Goal: Task Accomplishment & Management: Manage account settings

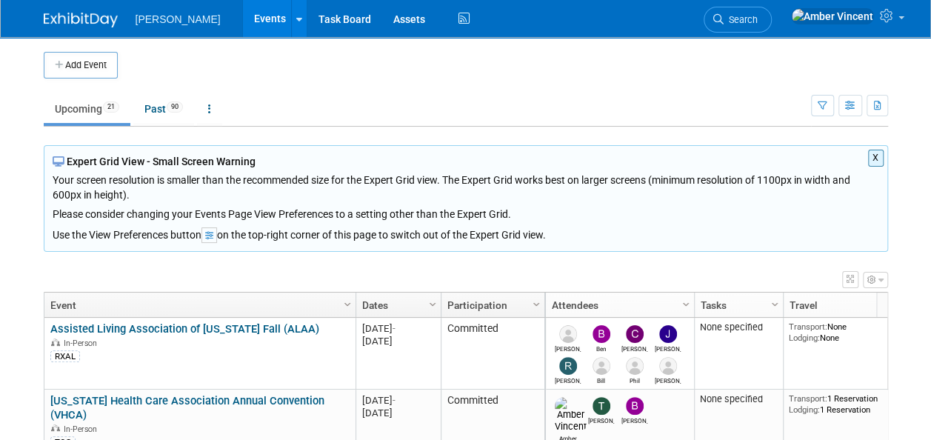
click at [758, 15] on span "Search" at bounding box center [740, 19] width 34 height 11
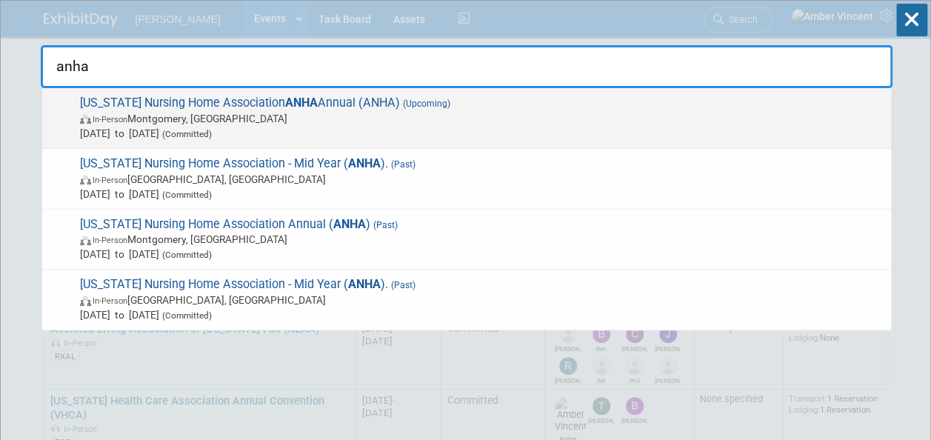
type input "anha"
click at [352, 111] on span "In-Person Montgomery, AL" at bounding box center [481, 118] width 803 height 15
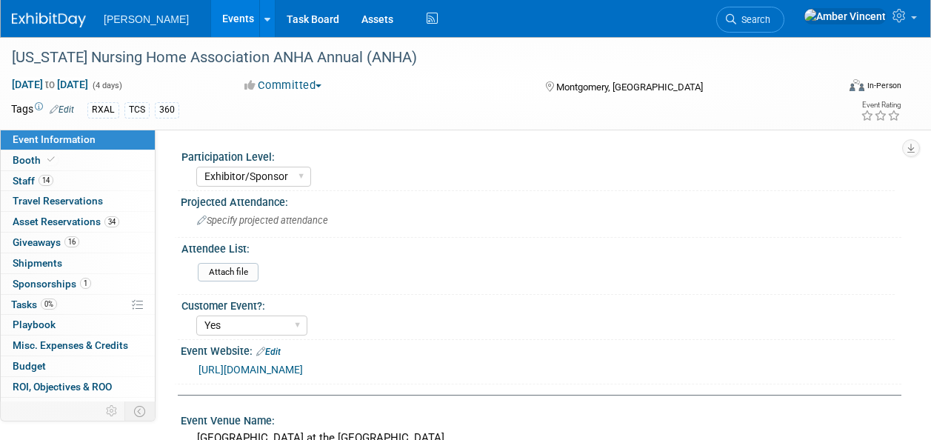
select select "Exhibitor/Sponsor"
select select "Yes"
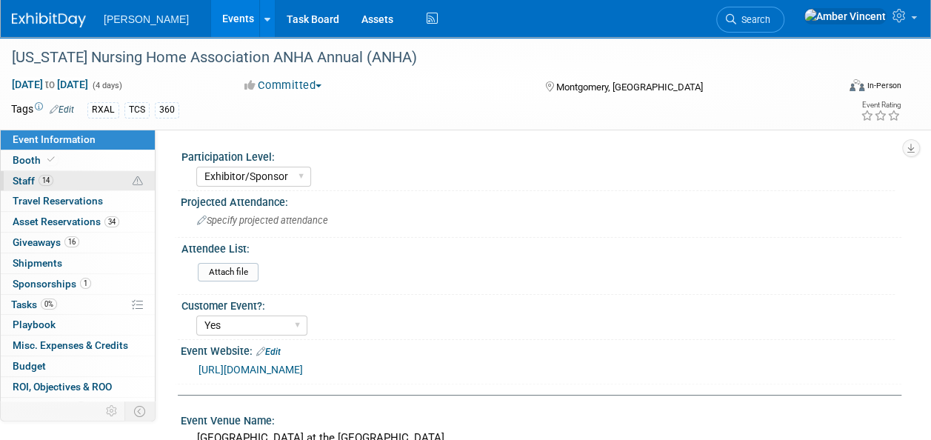
click at [27, 181] on span "Staff 14" at bounding box center [33, 181] width 41 height 12
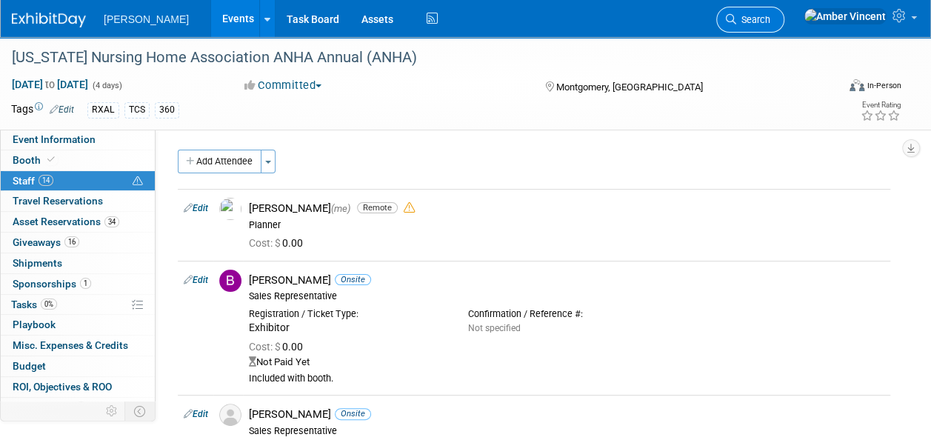
click at [770, 21] on span "Search" at bounding box center [753, 19] width 34 height 11
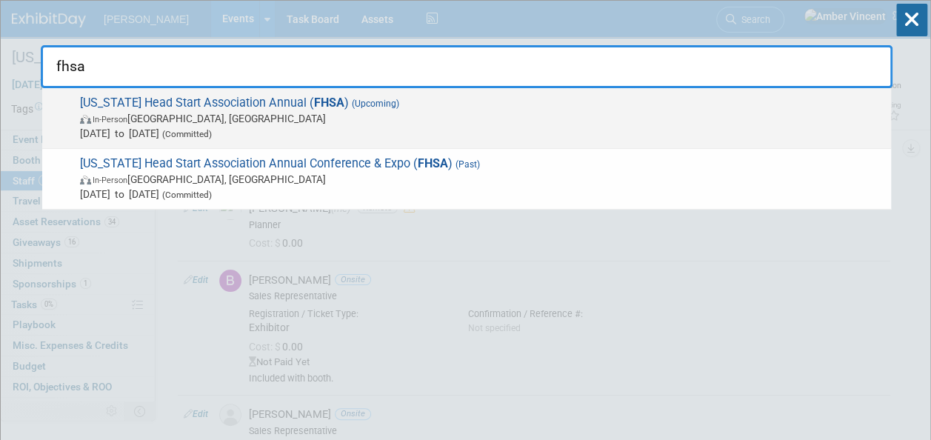
type input "fhsa"
click at [490, 105] on span "Florida Head Start Association Annual ( FHSA ) (Upcoming) In-Person Orlando, FL…" at bounding box center [480, 118] width 808 height 45
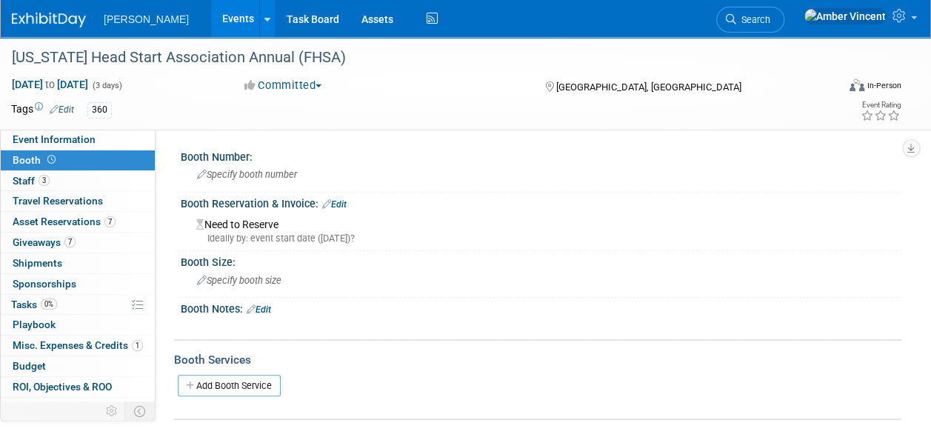
click at [346, 201] on link "Edit" at bounding box center [334, 204] width 24 height 10
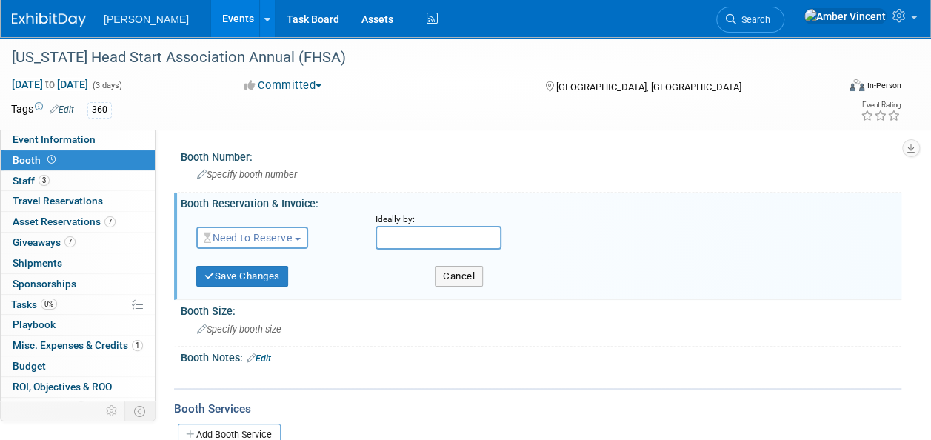
click at [254, 233] on span "Need to Reserve" at bounding box center [248, 238] width 88 height 12
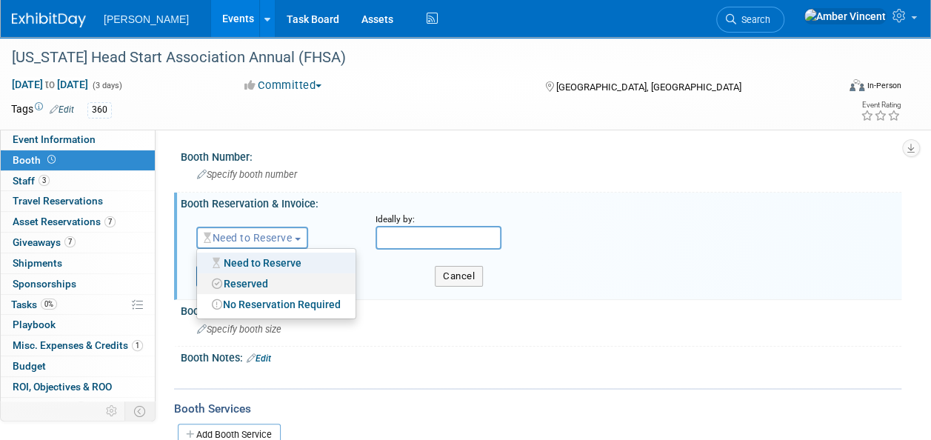
click at [250, 280] on link "Reserved" at bounding box center [276, 283] width 158 height 21
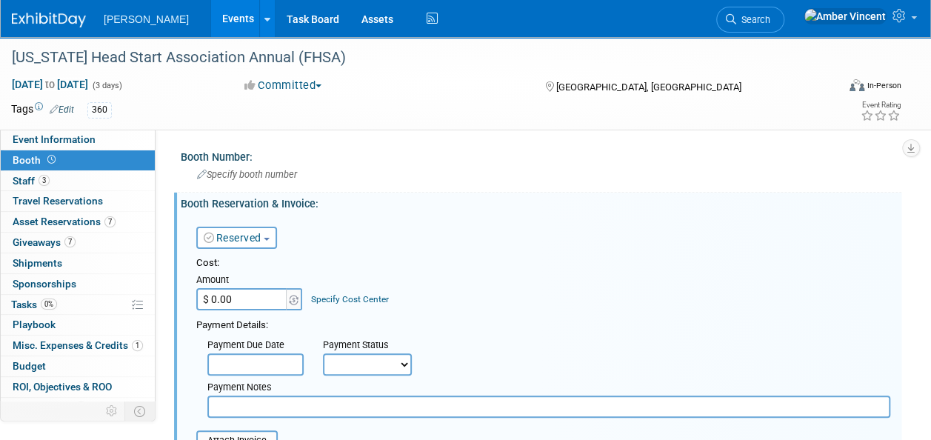
click at [249, 298] on input "$ 0.00" at bounding box center [242, 299] width 93 height 22
click at [231, 301] on input "$ 0.00" at bounding box center [242, 299] width 93 height 22
type input "$ 650.00"
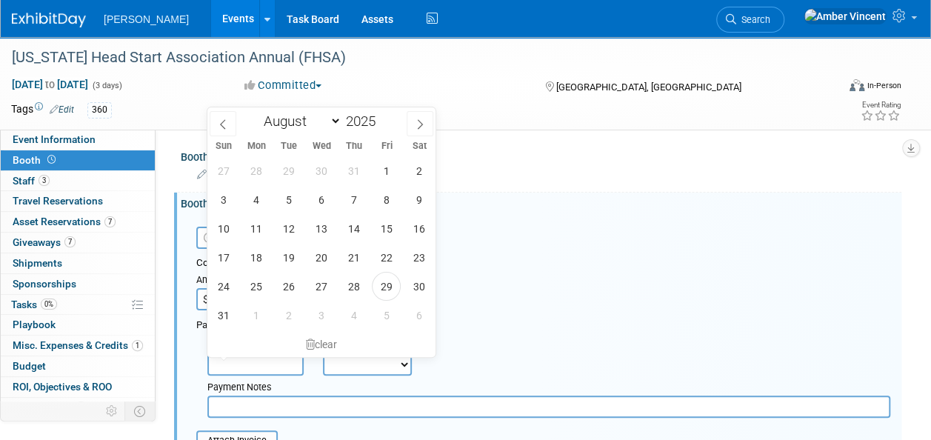
click at [251, 367] on input "text" at bounding box center [255, 364] width 96 height 22
click at [381, 291] on span "29" at bounding box center [386, 286] width 29 height 29
type input "[DATE]"
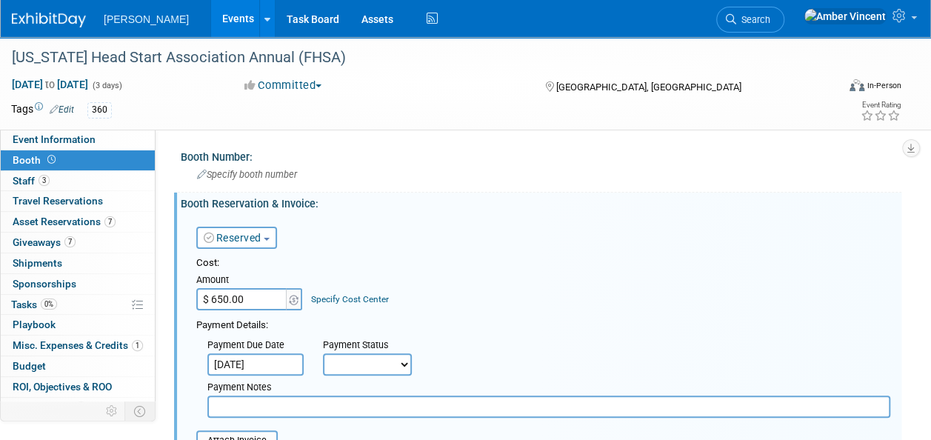
click at [347, 361] on select "Not Paid Yet Partially Paid Paid in Full" at bounding box center [367, 364] width 89 height 22
select select "1"
click at [323, 353] on select "Not Paid Yet Partially Paid Paid in Full" at bounding box center [367, 364] width 89 height 22
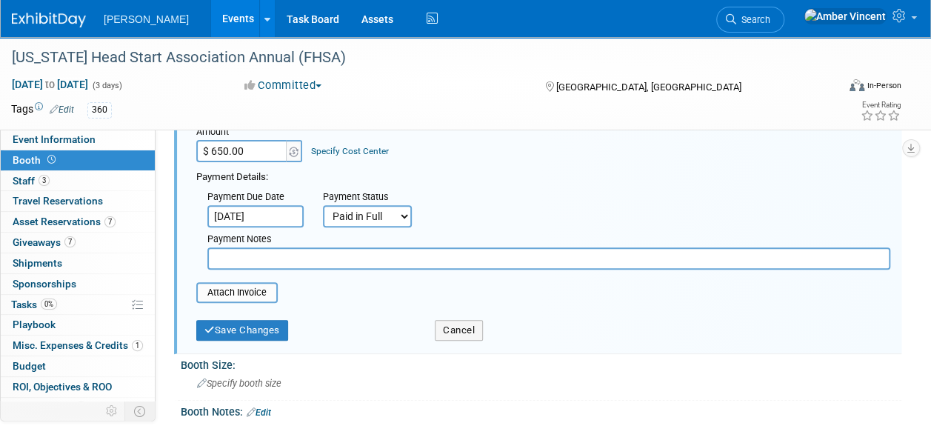
scroll to position [222, 0]
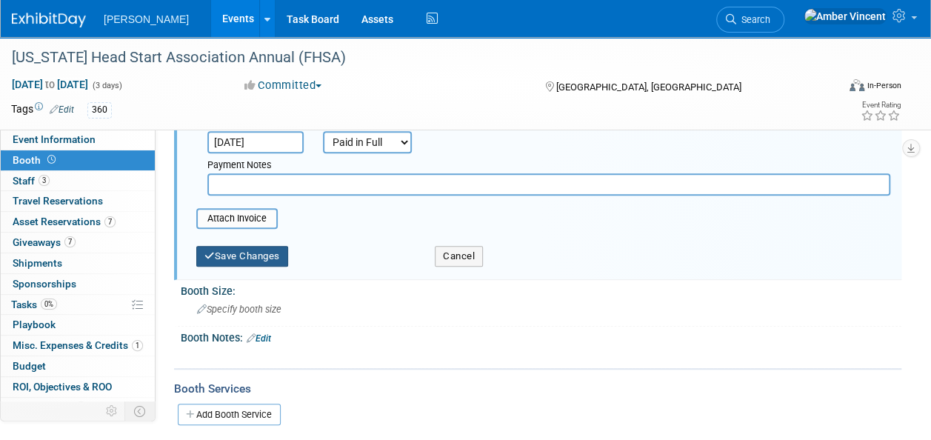
click at [244, 264] on button "Save Changes" at bounding box center [242, 256] width 92 height 21
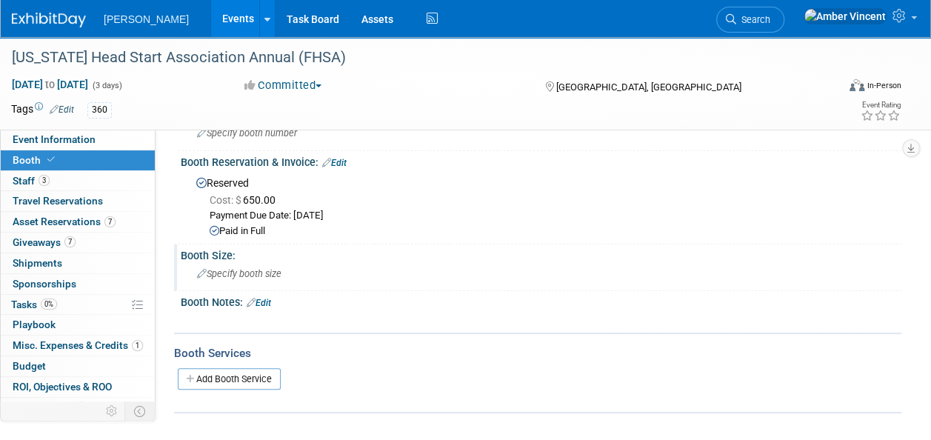
scroll to position [0, 0]
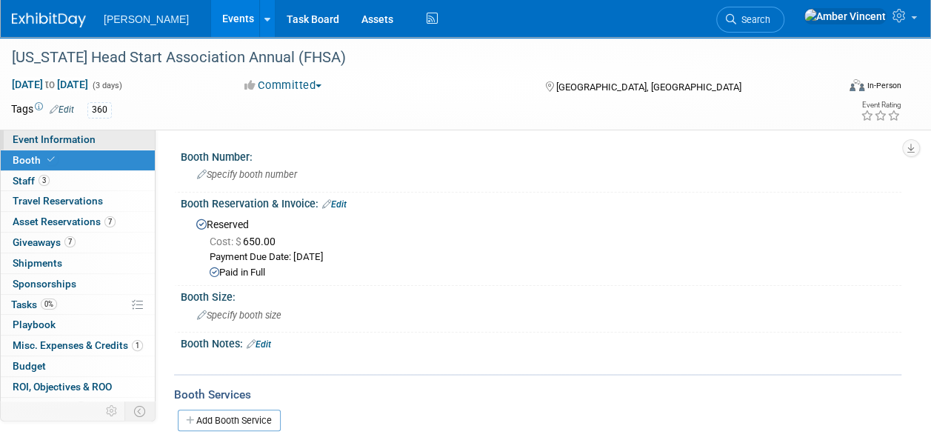
click at [87, 131] on link "Event Information" at bounding box center [78, 140] width 154 height 20
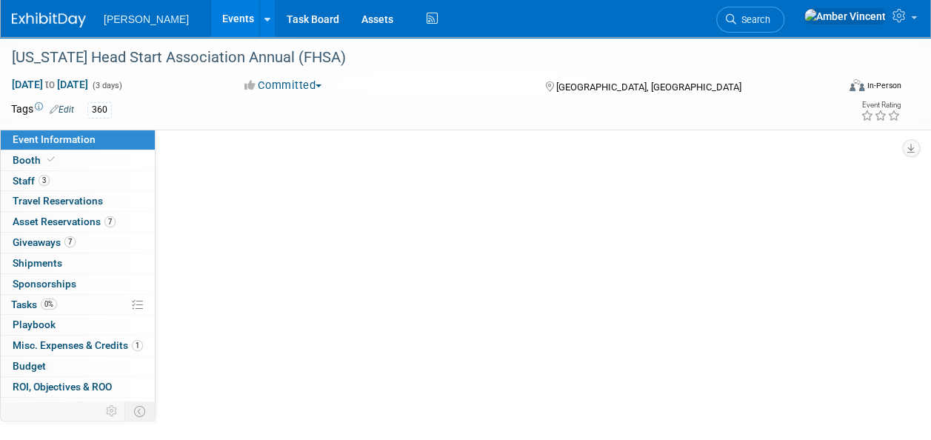
select select "Exhibitor"
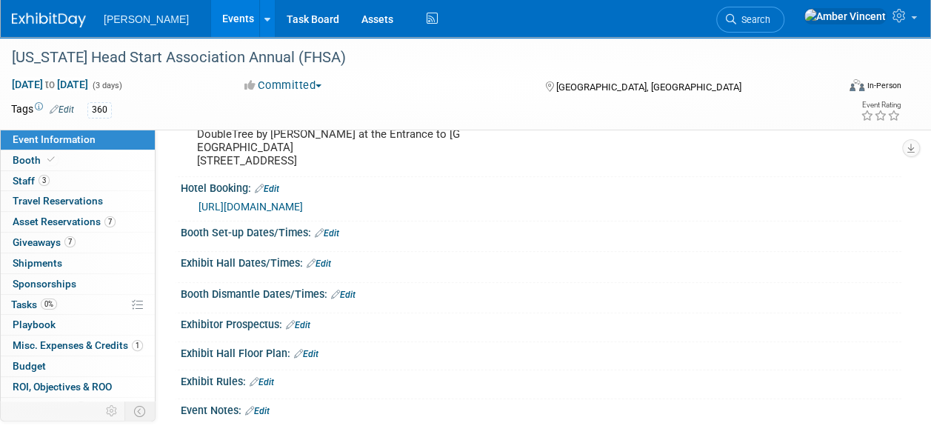
scroll to position [370, 0]
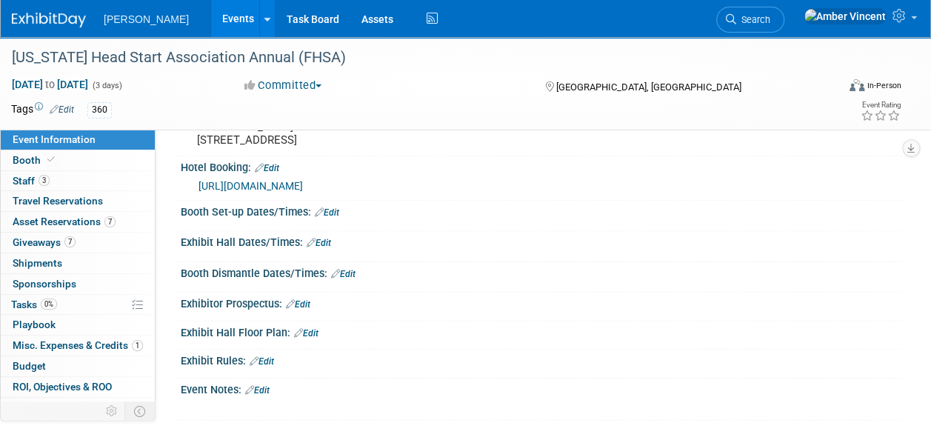
click at [307, 310] on link "Edit" at bounding box center [298, 304] width 24 height 10
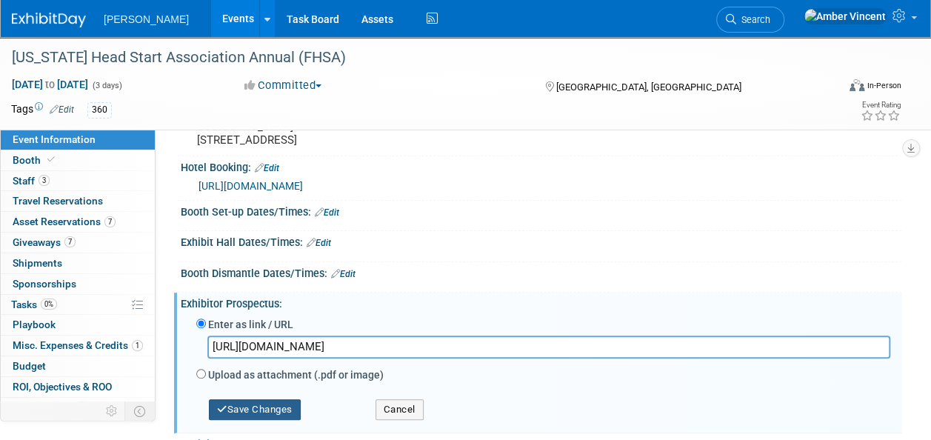
type input "[URL][DOMAIN_NAME]"
click at [281, 419] on button "Save Changes" at bounding box center [255, 409] width 92 height 21
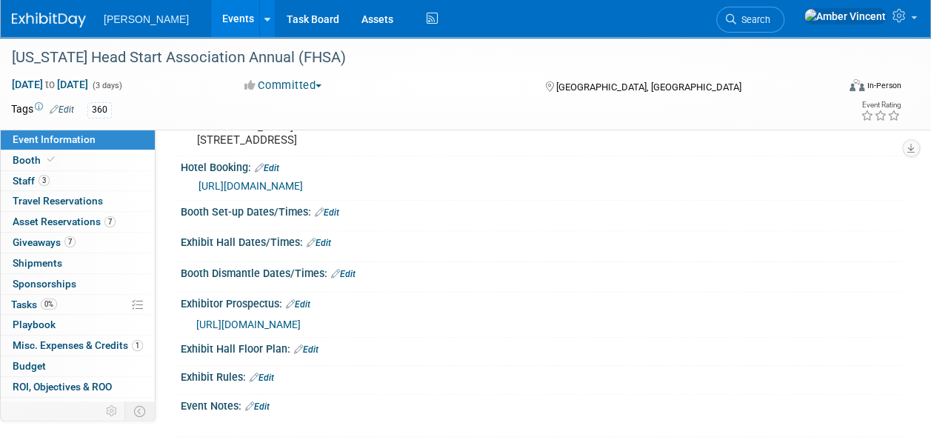
click at [336, 218] on link "Edit" at bounding box center [327, 212] width 24 height 10
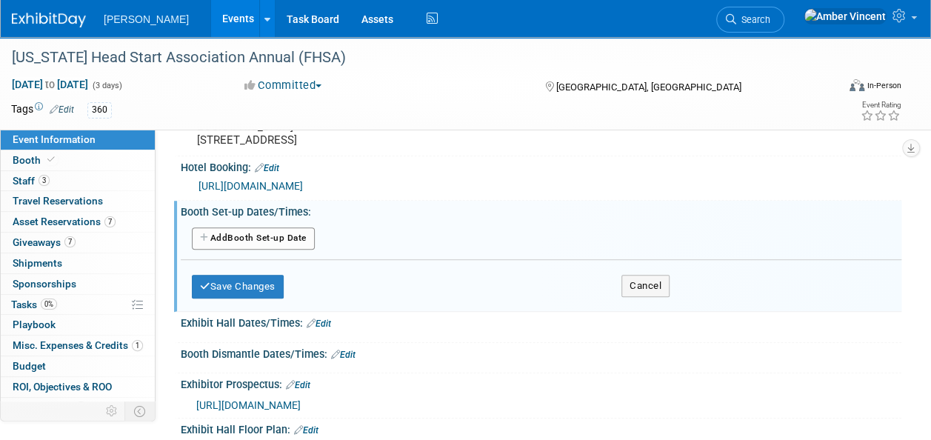
click at [267, 247] on button "Add Another Booth Set-up Date" at bounding box center [253, 238] width 123 height 22
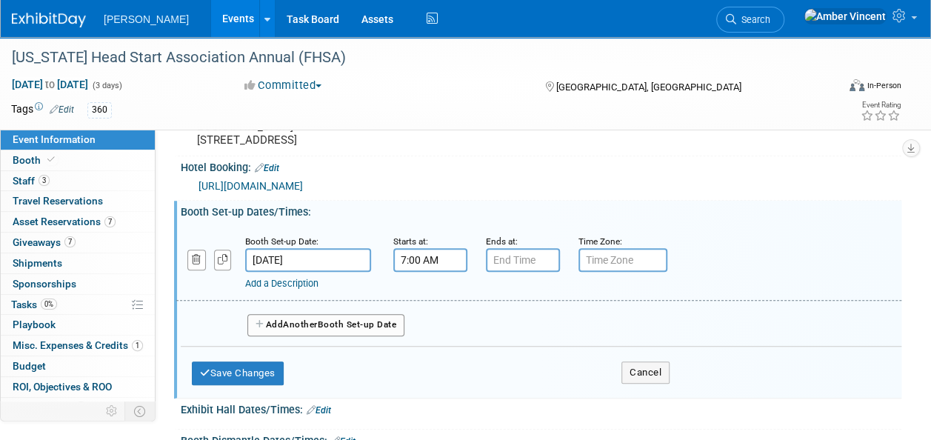
click at [408, 272] on input "7:00 AM" at bounding box center [430, 260] width 74 height 24
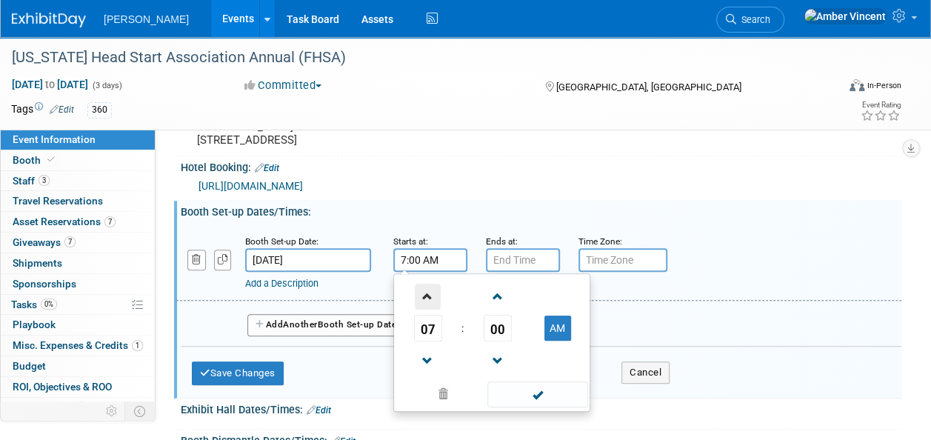
click at [428, 304] on span at bounding box center [428, 297] width 26 height 26
click at [428, 305] on span at bounding box center [428, 297] width 26 height 26
click at [425, 310] on span at bounding box center [428, 297] width 26 height 26
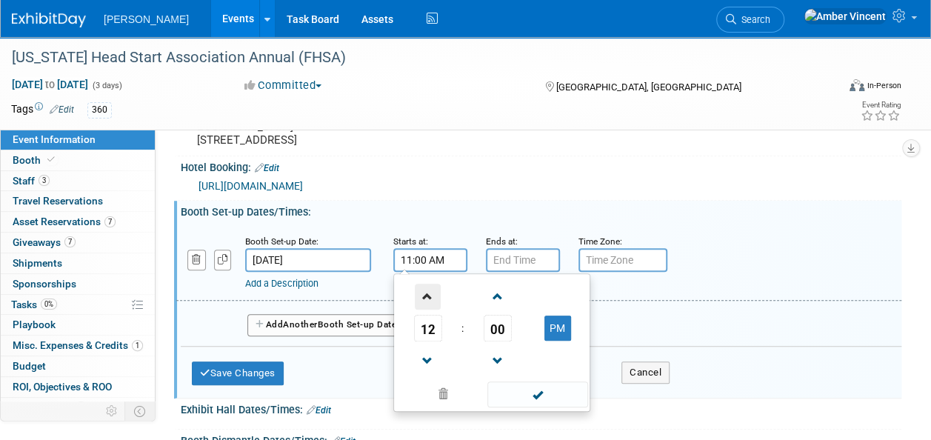
type input "12:00 PM"
drag, startPoint x: 527, startPoint y: 404, endPoint x: 529, endPoint y: 395, distance: 8.4
click at [527, 399] on span at bounding box center [537, 394] width 100 height 26
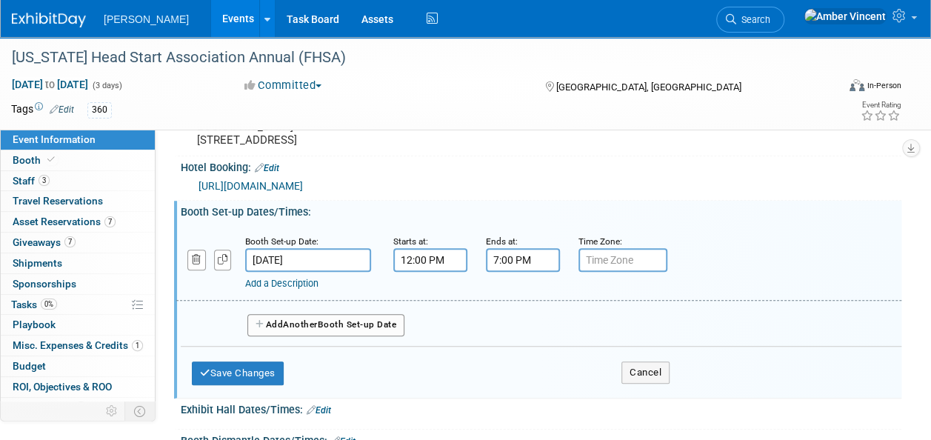
click at [528, 272] on input "7:00 PM" at bounding box center [523, 260] width 74 height 24
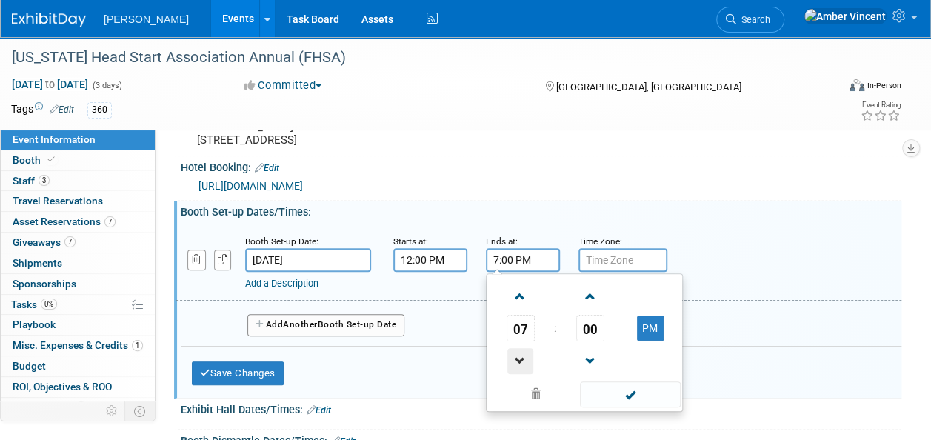
click at [518, 371] on span at bounding box center [520, 361] width 26 height 26
click at [518, 370] on span at bounding box center [520, 361] width 26 height 26
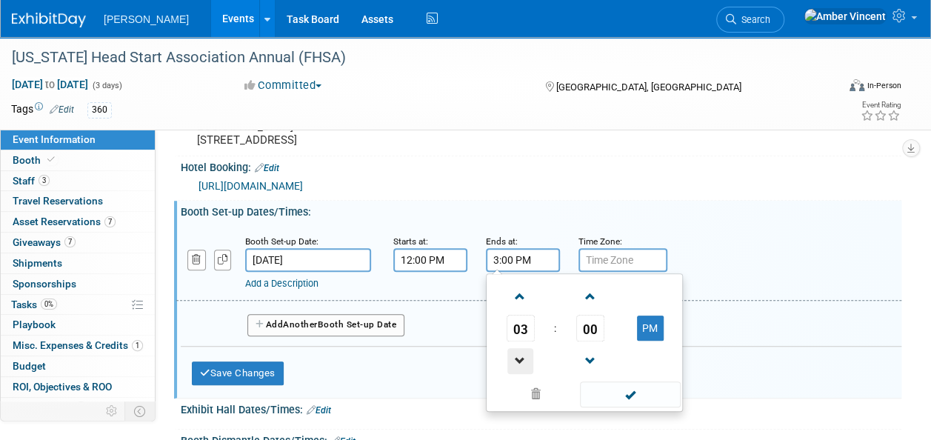
type input "2:00 PM"
click at [605, 397] on span at bounding box center [630, 394] width 100 height 26
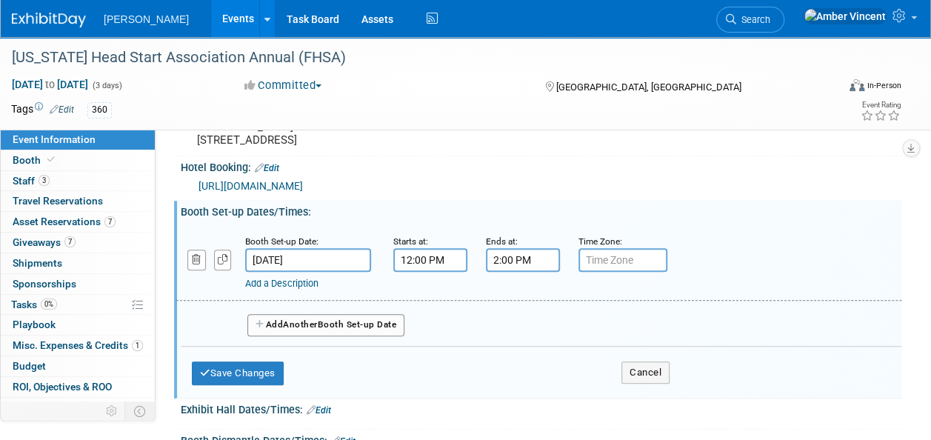
click at [293, 289] on link "Add a Description" at bounding box center [281, 283] width 73 height 11
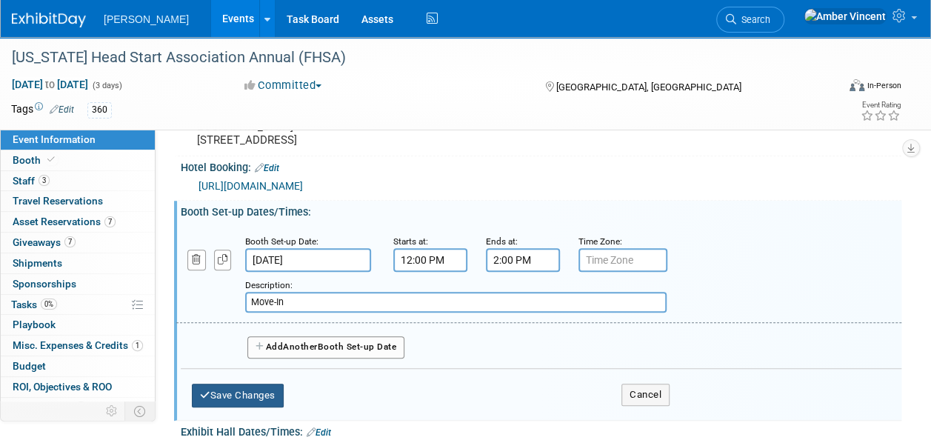
type input "Move-In"
click at [255, 407] on button "Save Changes" at bounding box center [238, 396] width 92 height 24
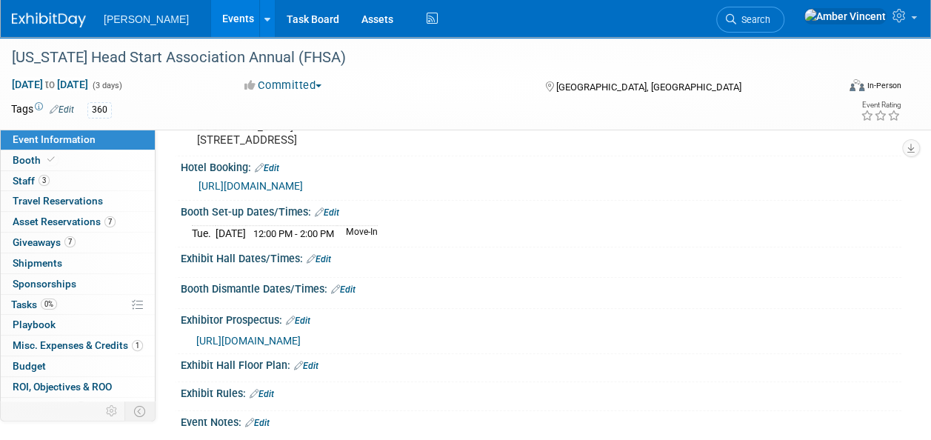
click at [320, 264] on link "Edit" at bounding box center [319, 259] width 24 height 10
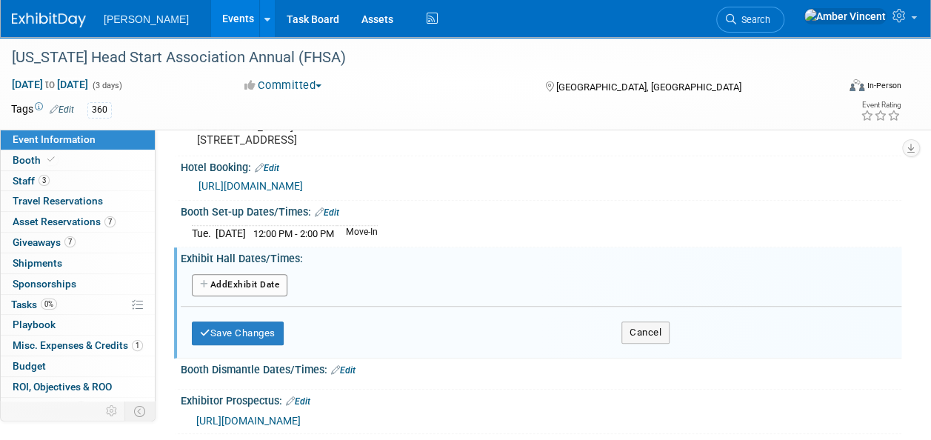
click at [276, 296] on button "Add Another Exhibit Date" at bounding box center [240, 285] width 96 height 22
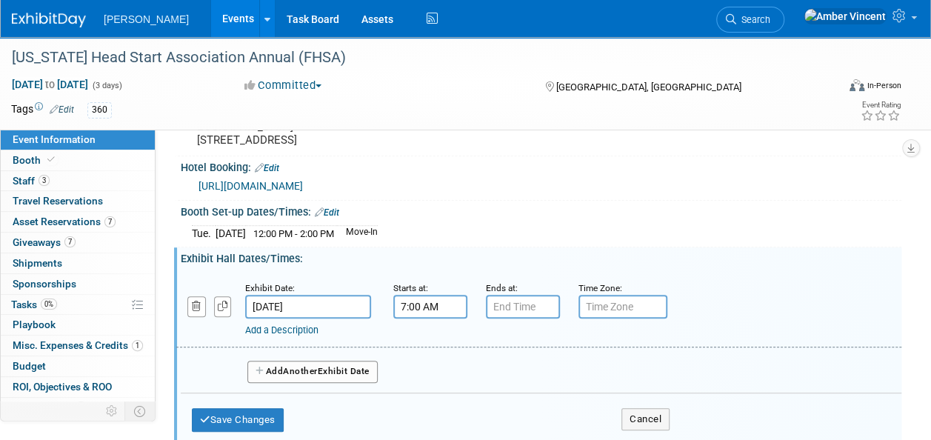
click at [425, 311] on input "7:00 AM" at bounding box center [430, 307] width 74 height 24
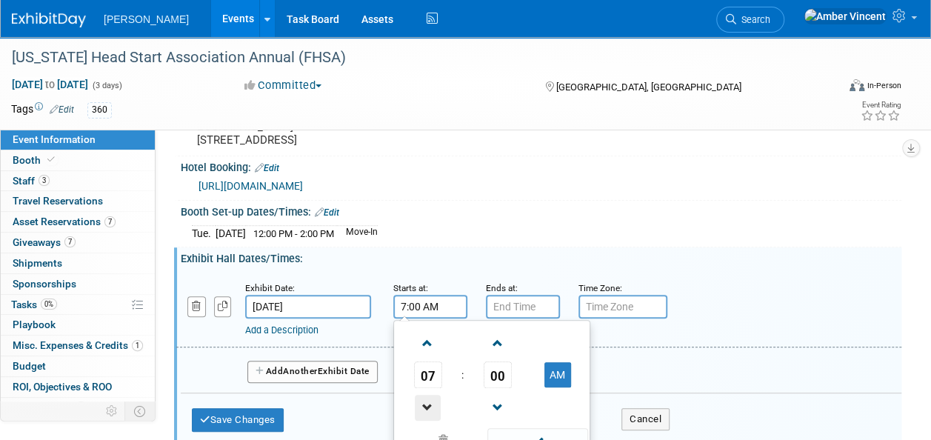
click at [424, 407] on span at bounding box center [428, 408] width 26 height 26
click at [562, 387] on button "AM" at bounding box center [557, 374] width 27 height 25
click at [498, 418] on span at bounding box center [497, 408] width 26 height 26
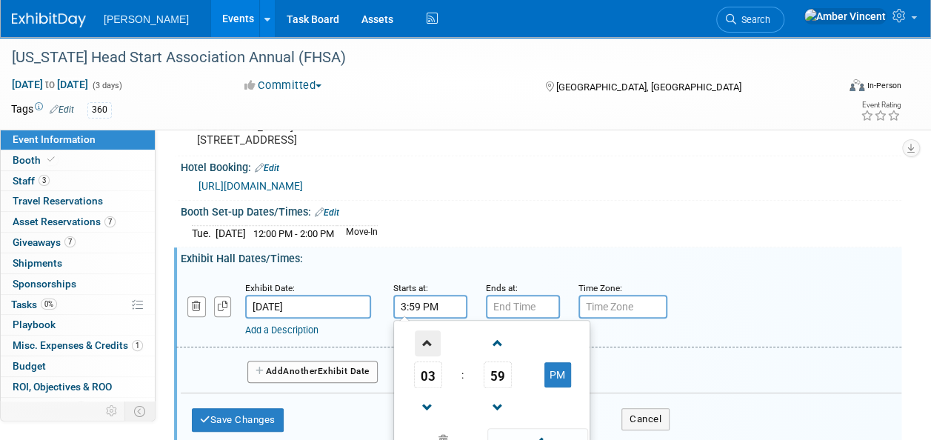
click at [429, 356] on span at bounding box center [428, 343] width 26 height 26
click at [493, 387] on span "59" at bounding box center [498, 374] width 28 height 27
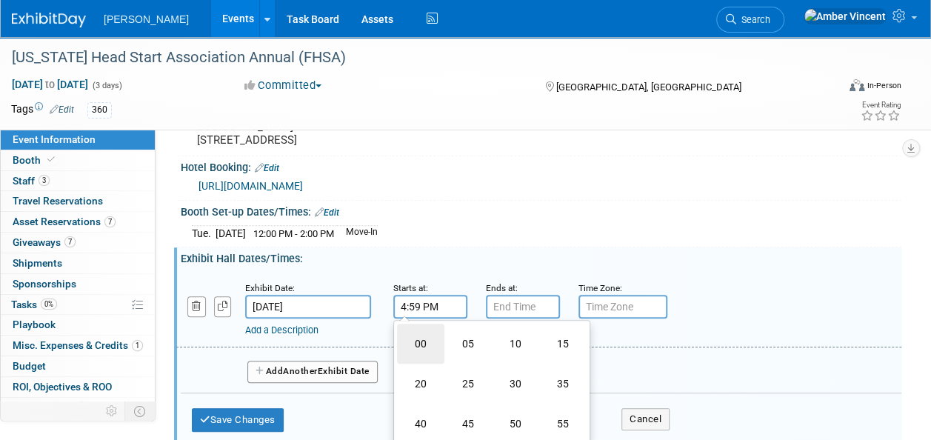
click at [421, 354] on td "00" at bounding box center [420, 344] width 47 height 40
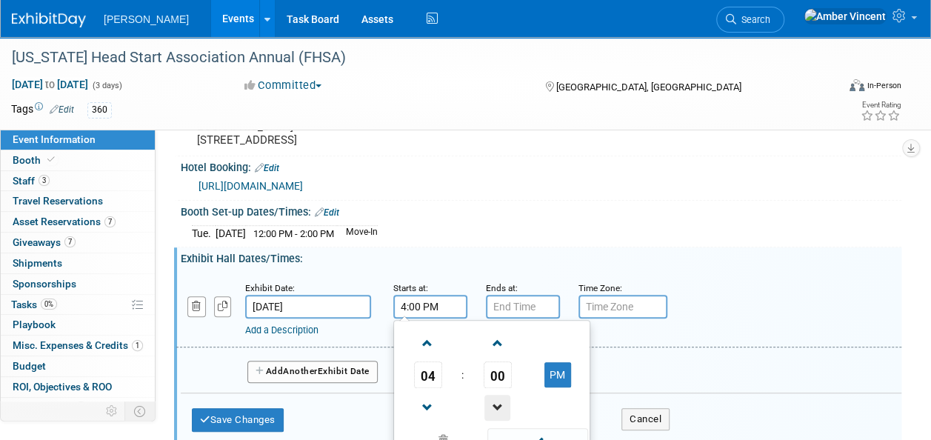
click at [504, 420] on span at bounding box center [497, 408] width 26 height 26
click at [424, 356] on span at bounding box center [428, 343] width 26 height 26
click at [498, 356] on span at bounding box center [497, 343] width 26 height 26
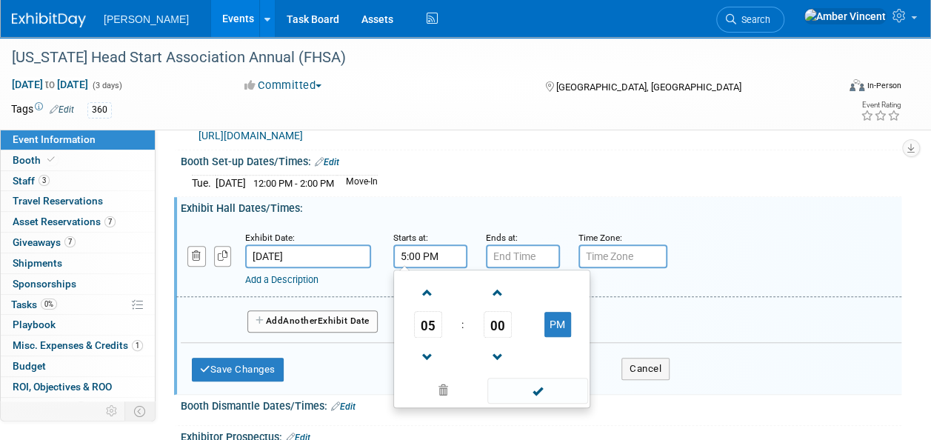
scroll to position [444, 0]
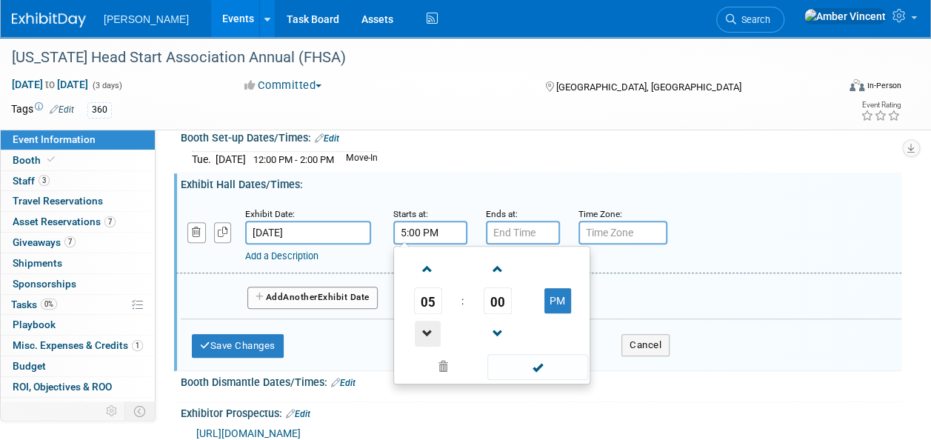
click at [432, 339] on span at bounding box center [428, 334] width 26 height 26
type input "4:00 PM"
click at [523, 380] on span at bounding box center [537, 367] width 100 height 26
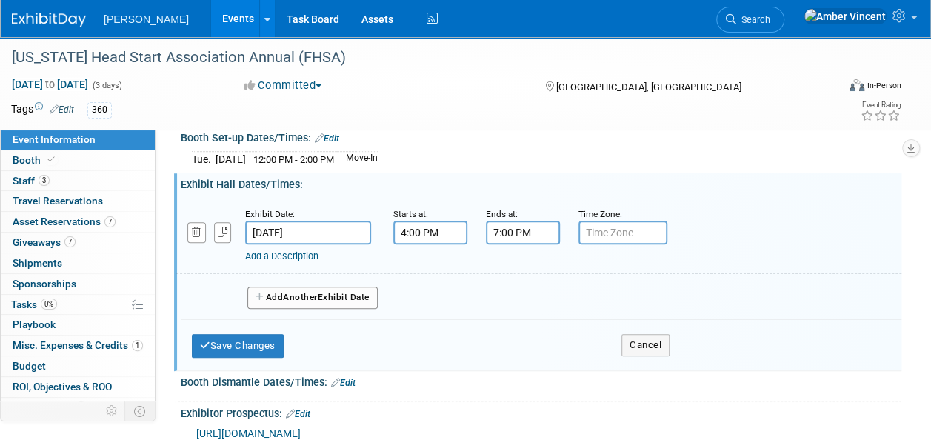
click at [508, 244] on input "7:00 PM" at bounding box center [523, 233] width 74 height 24
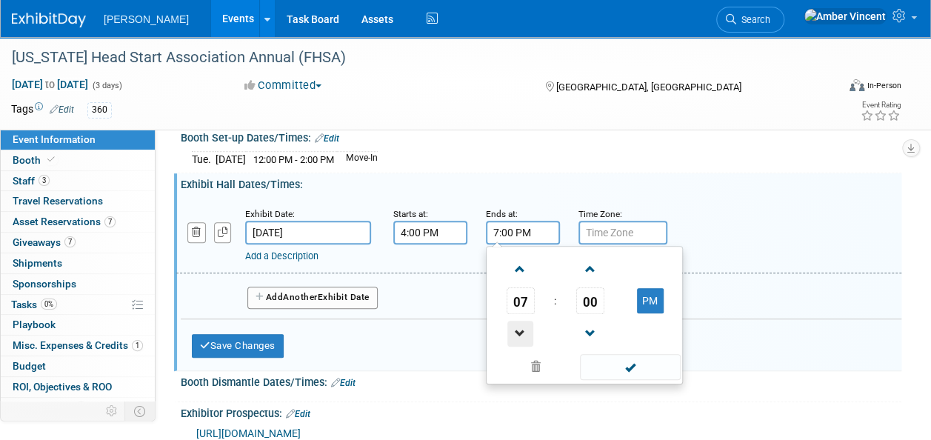
click at [523, 347] on span at bounding box center [520, 334] width 26 height 26
click at [591, 314] on span "00" at bounding box center [590, 300] width 28 height 27
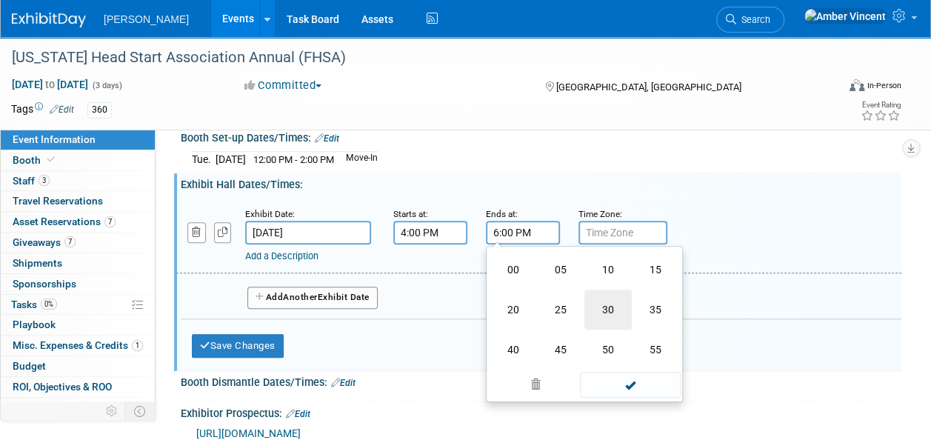
click at [602, 325] on td "30" at bounding box center [607, 310] width 47 height 40
type input "6:30 PM"
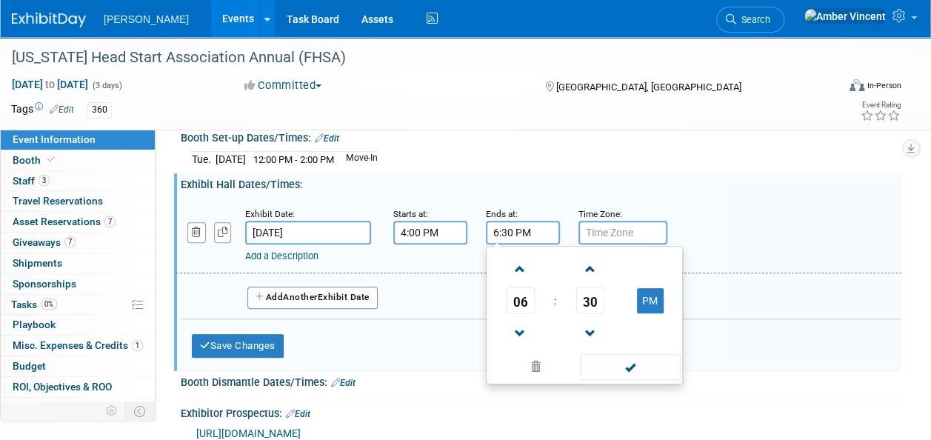
click at [613, 375] on span at bounding box center [630, 367] width 100 height 26
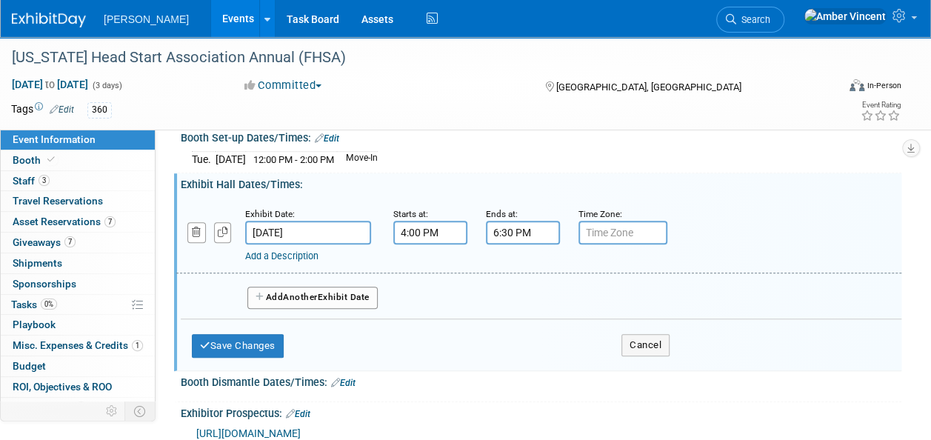
click at [299, 261] on link "Add a Description" at bounding box center [281, 255] width 73 height 11
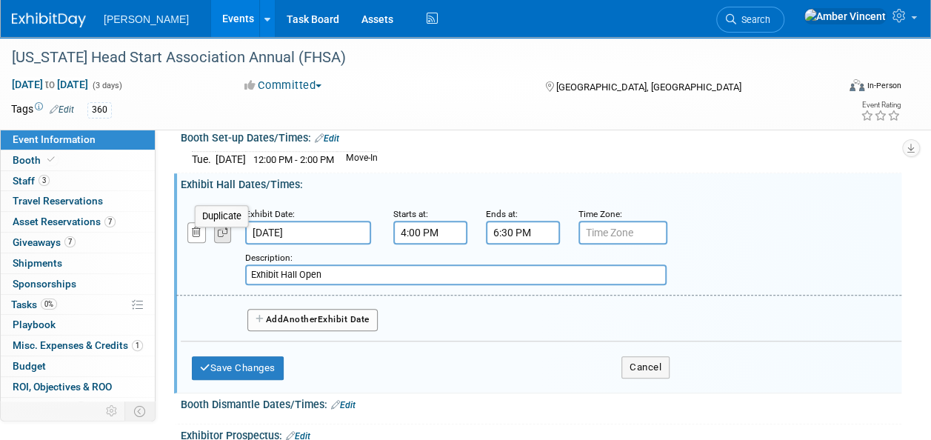
type input "Exhibit Hall Open"
click at [221, 237] on icon "button" at bounding box center [223, 232] width 10 height 10
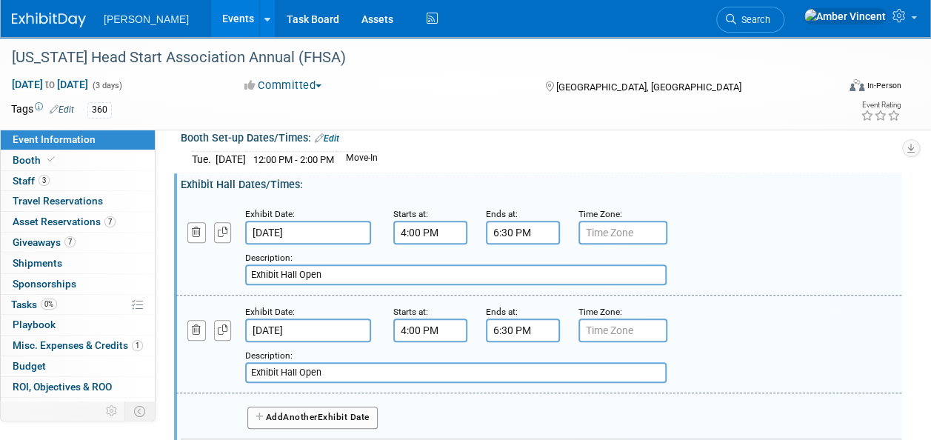
click at [287, 341] on input "[DATE]" at bounding box center [308, 330] width 126 height 24
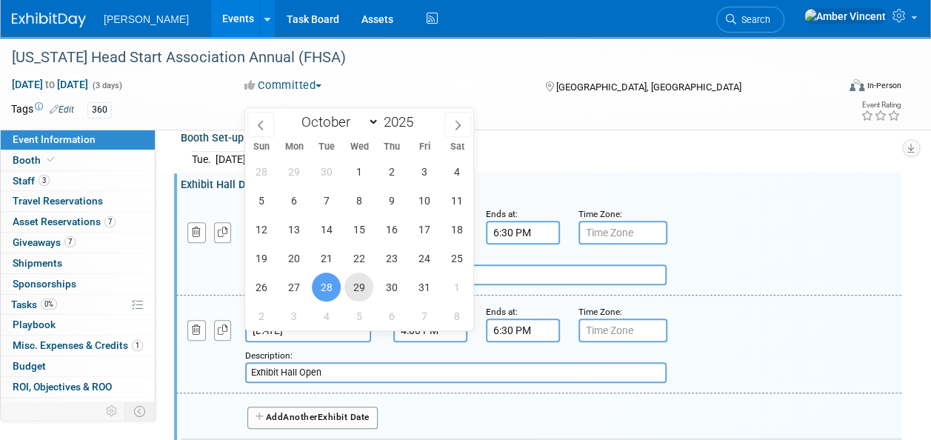
click at [365, 292] on span "29" at bounding box center [358, 287] width 29 height 29
type input "[DATE]"
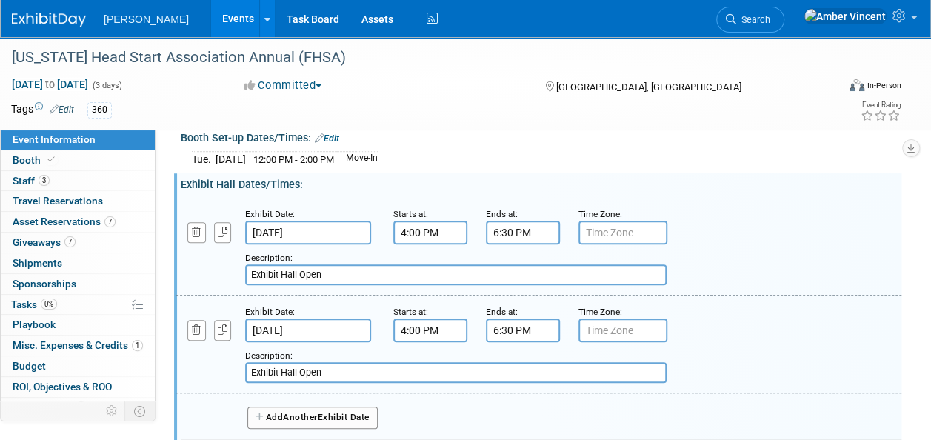
click at [421, 338] on input "4:00 PM" at bounding box center [430, 330] width 74 height 24
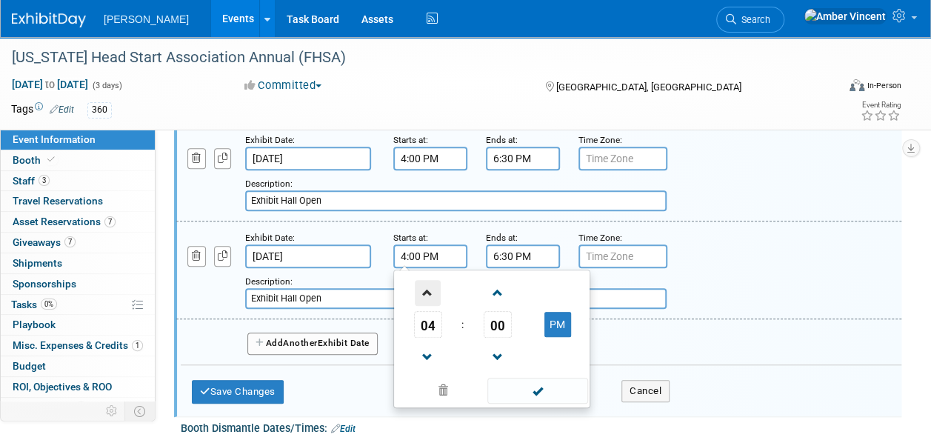
scroll to position [592, 0]
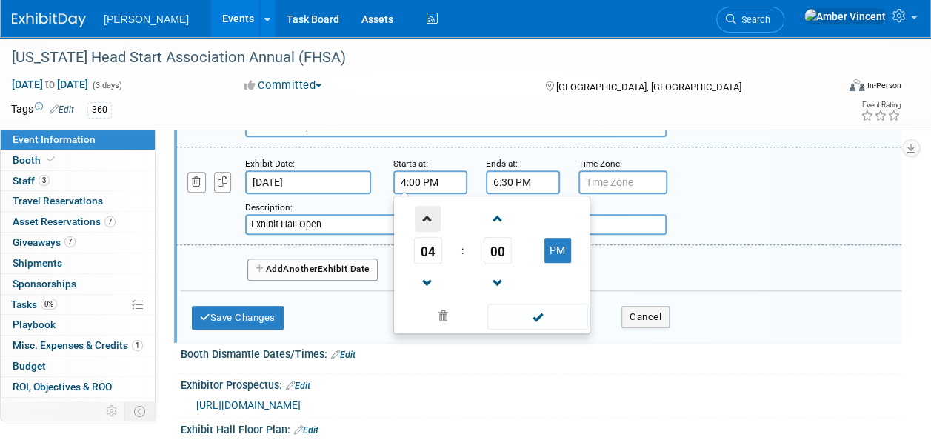
click at [424, 225] on span at bounding box center [428, 219] width 26 height 26
click at [558, 255] on button "PM" at bounding box center [557, 250] width 27 height 25
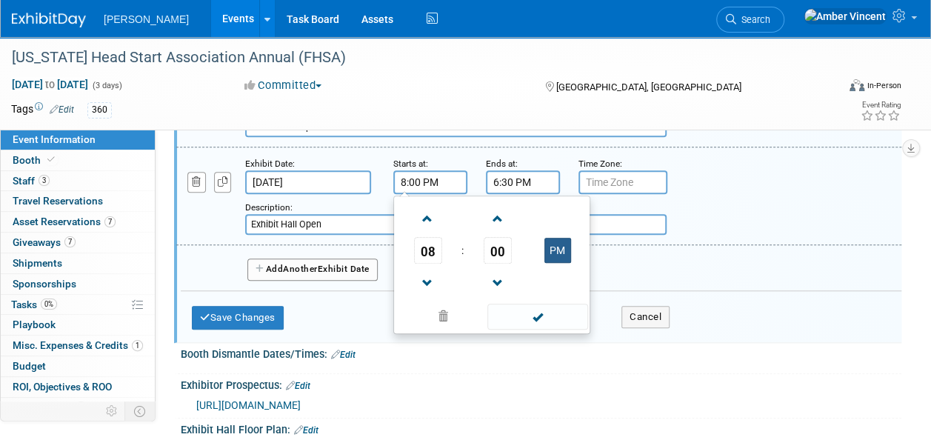
type input "8:00 AM"
click at [538, 327] on span at bounding box center [537, 317] width 100 height 26
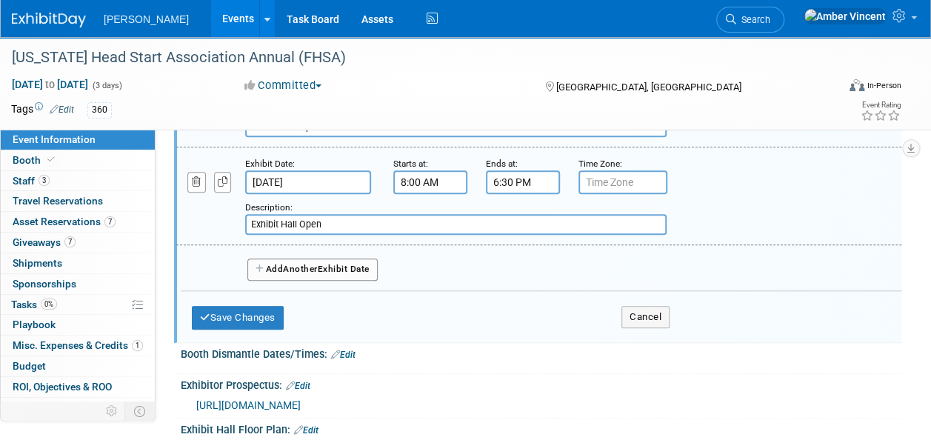
click at [508, 194] on input "6:30 PM" at bounding box center [523, 182] width 74 height 24
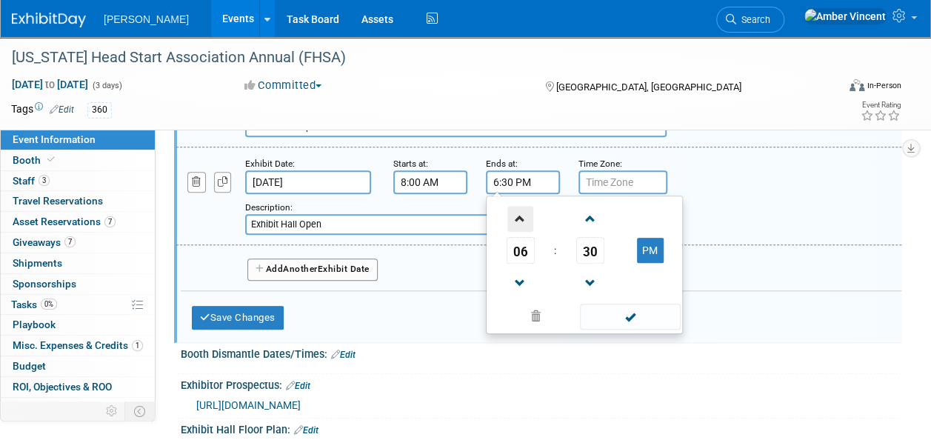
click at [524, 230] on span at bounding box center [520, 219] width 26 height 26
click at [523, 288] on span at bounding box center [520, 283] width 26 height 26
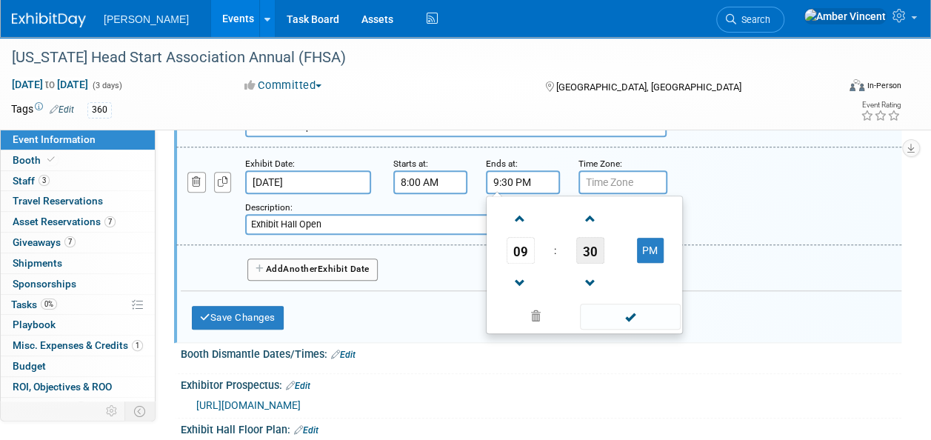
click at [592, 258] on span "30" at bounding box center [590, 250] width 28 height 27
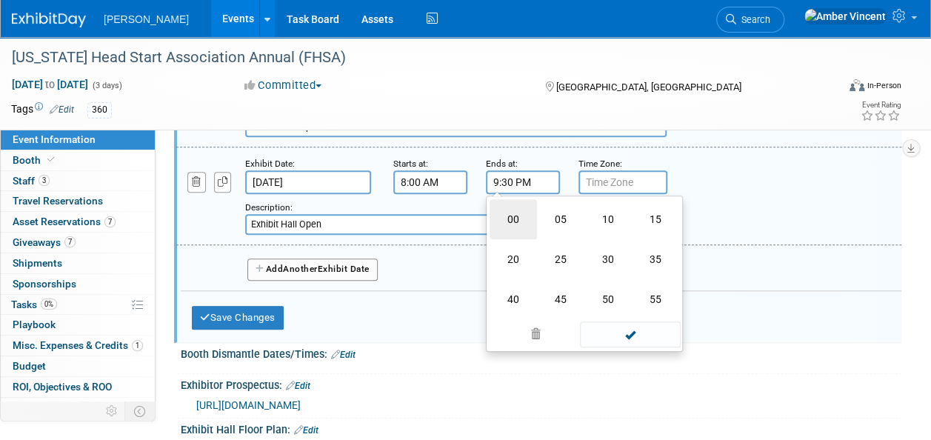
click at [505, 218] on td "00" at bounding box center [512, 219] width 47 height 40
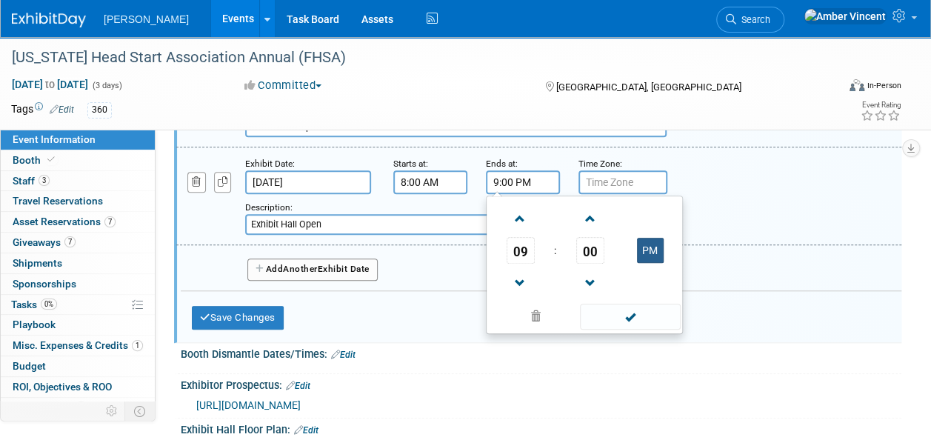
click at [646, 263] on button "PM" at bounding box center [650, 250] width 27 height 25
type input "9:00 AM"
click at [625, 324] on span at bounding box center [630, 317] width 100 height 26
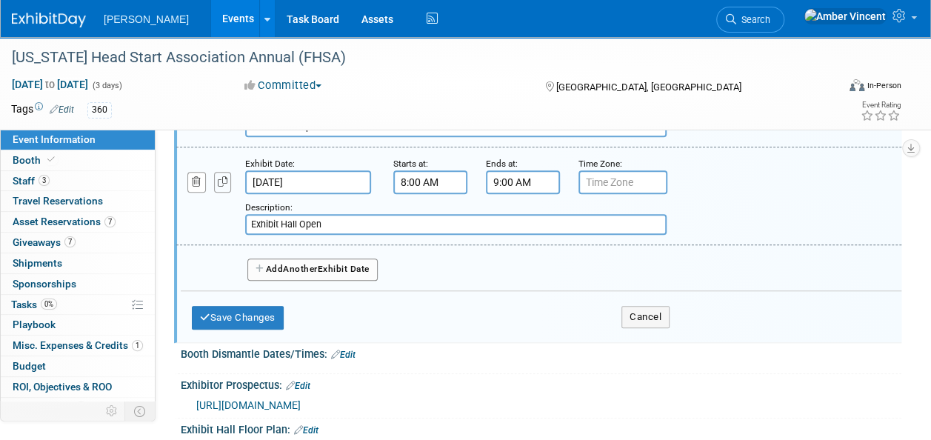
click at [224, 187] on icon "button" at bounding box center [223, 182] width 10 height 10
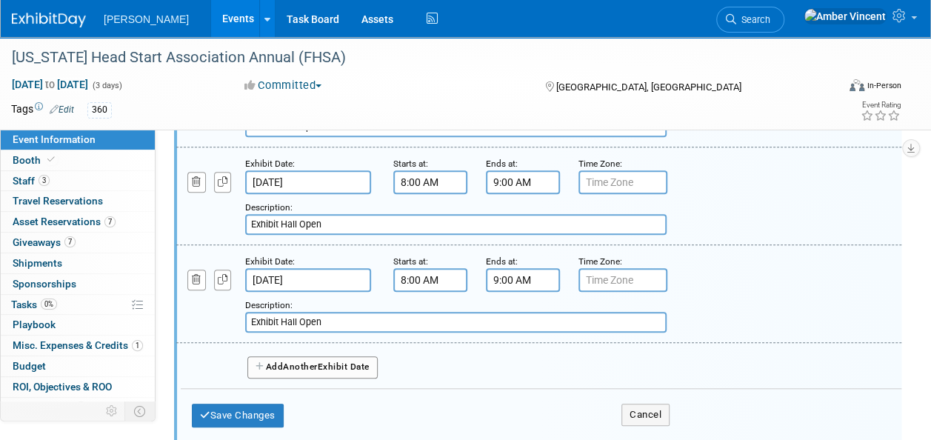
click at [450, 285] on input "8:00 AM" at bounding box center [430, 280] width 74 height 24
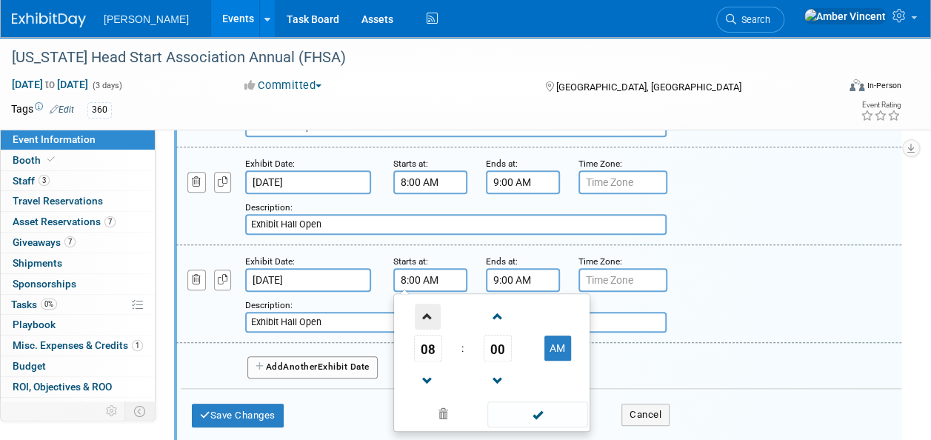
click at [435, 328] on span at bounding box center [428, 317] width 26 height 26
type input "12:00 PM"
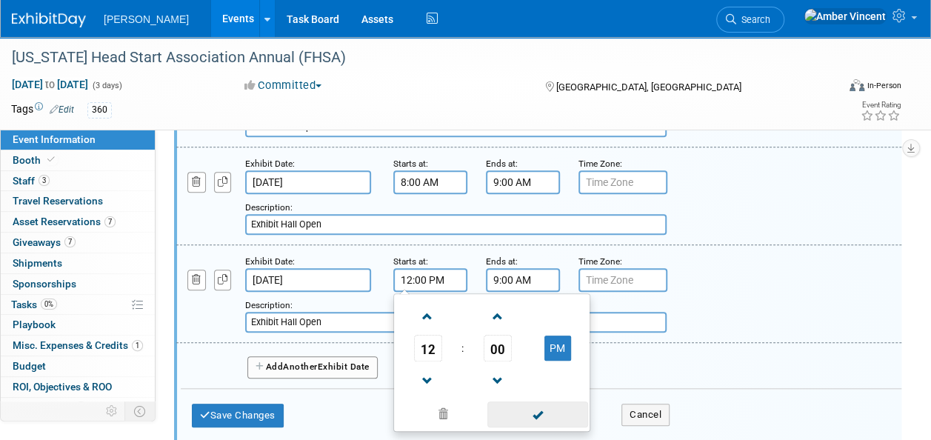
drag, startPoint x: 518, startPoint y: 427, endPoint x: 525, endPoint y: 400, distance: 28.2
click at [518, 427] on span at bounding box center [537, 414] width 100 height 26
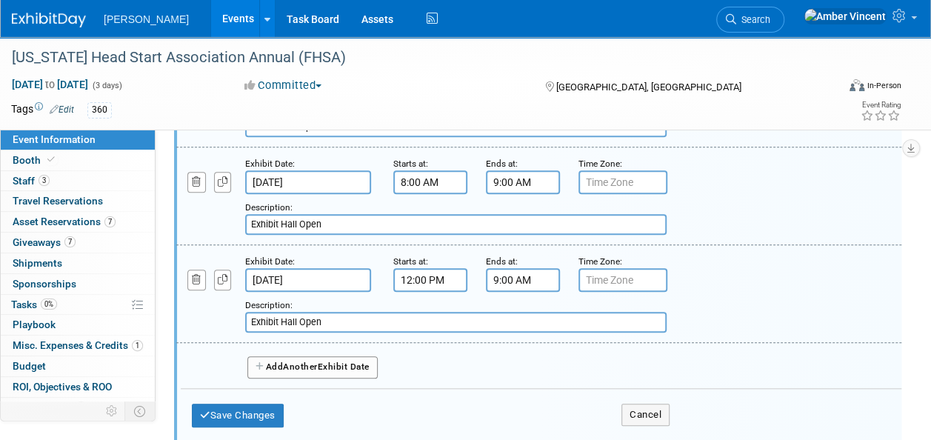
click at [508, 289] on input "9:00 AM" at bounding box center [523, 280] width 74 height 24
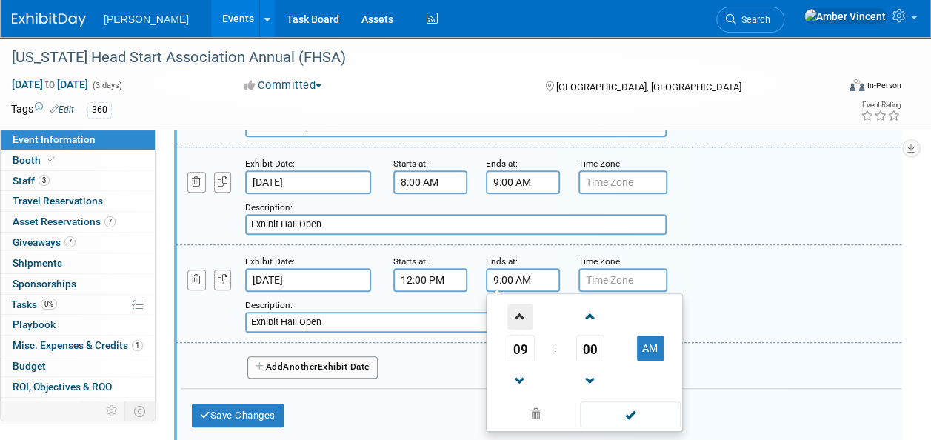
click at [514, 321] on span at bounding box center [520, 317] width 26 height 26
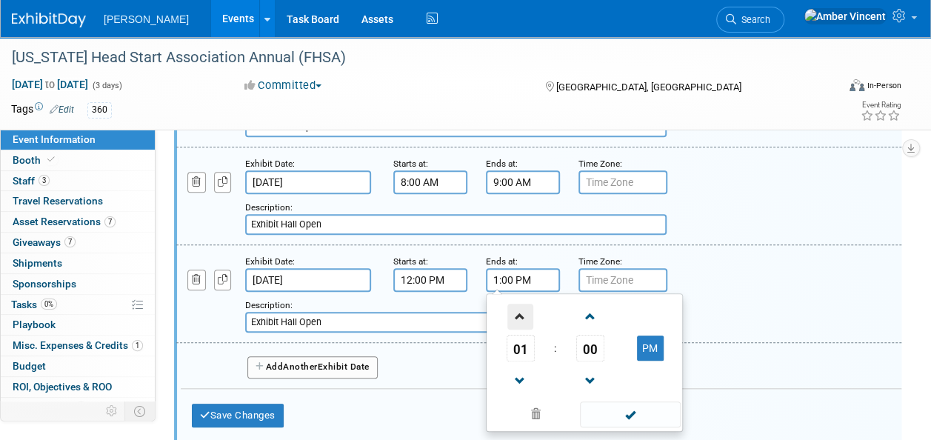
type input "2:00 PM"
click at [631, 427] on span at bounding box center [630, 414] width 100 height 26
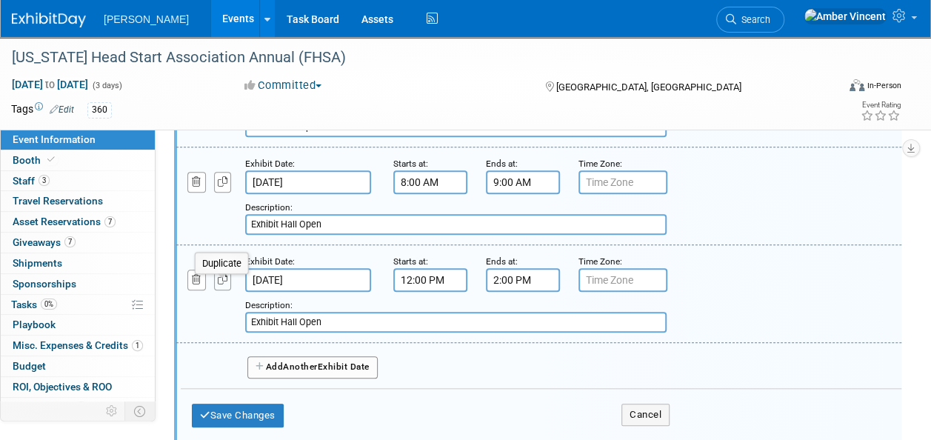
click at [221, 284] on icon "button" at bounding box center [223, 280] width 10 height 10
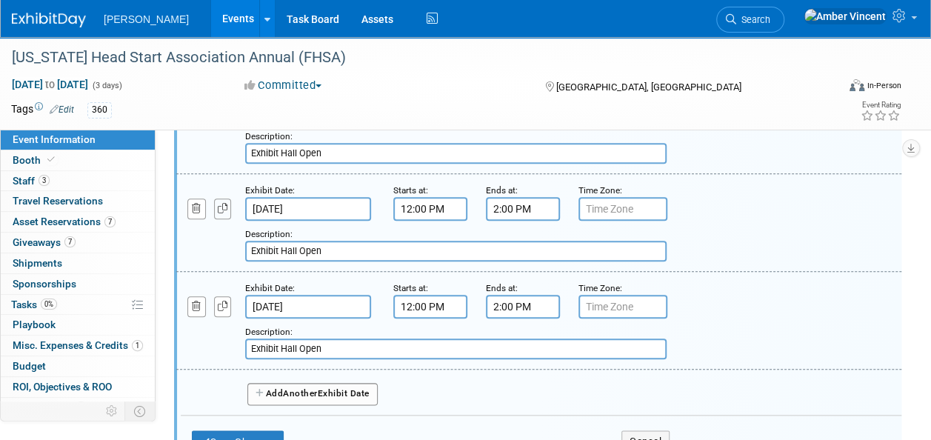
scroll to position [741, 0]
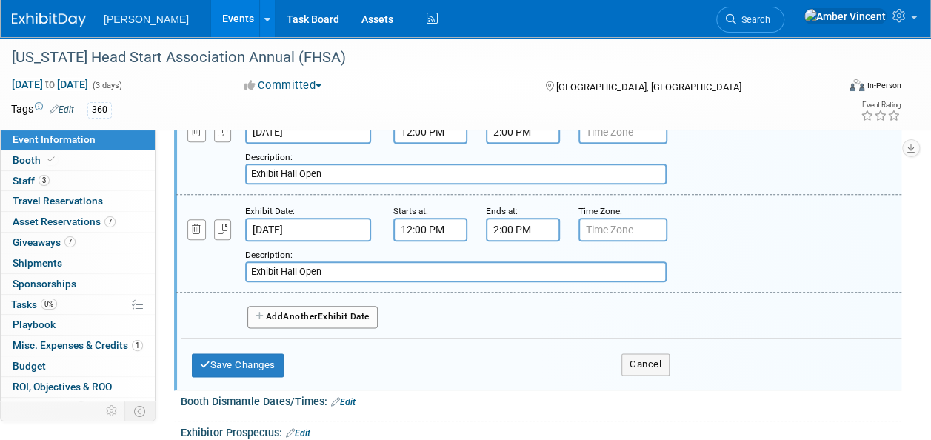
click at [438, 231] on input "12:00 PM" at bounding box center [430, 230] width 74 height 24
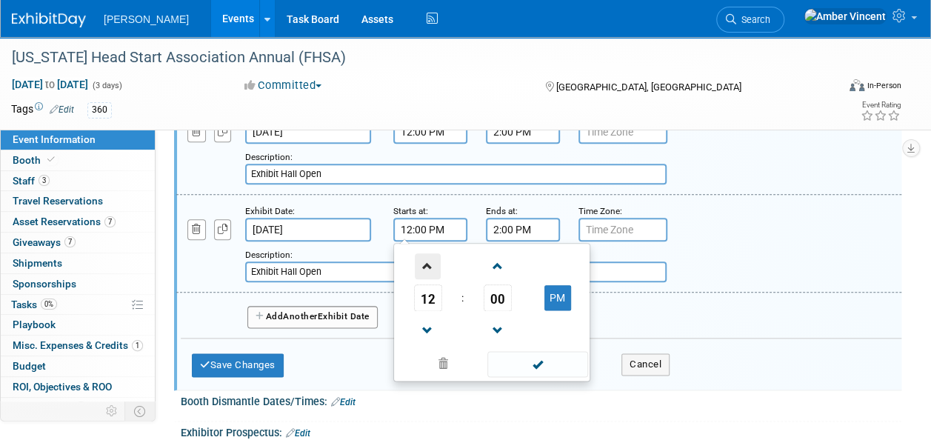
click at [416, 267] on span at bounding box center [428, 266] width 26 height 26
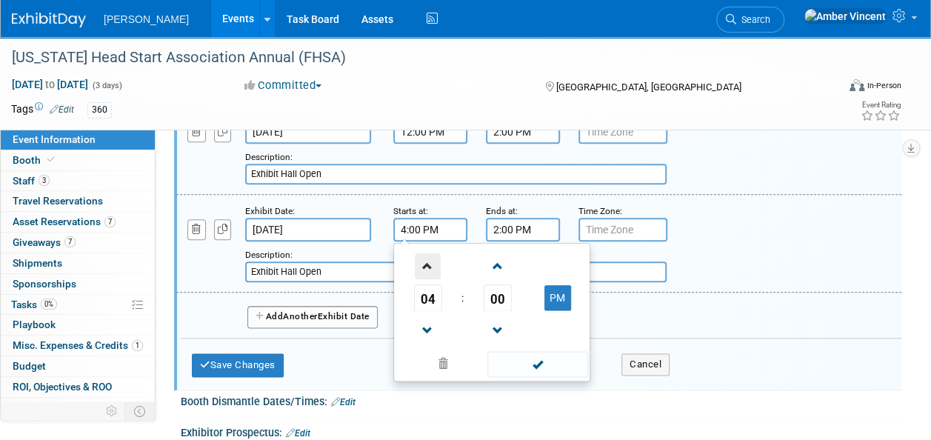
type input "5:00 PM"
click at [518, 370] on span at bounding box center [537, 364] width 100 height 26
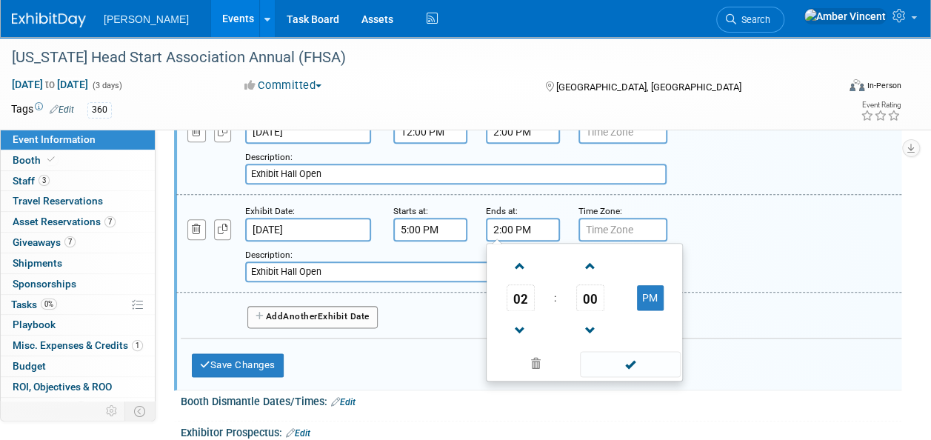
click at [496, 238] on input "2:00 PM" at bounding box center [523, 230] width 74 height 24
click at [523, 276] on span at bounding box center [520, 266] width 26 height 26
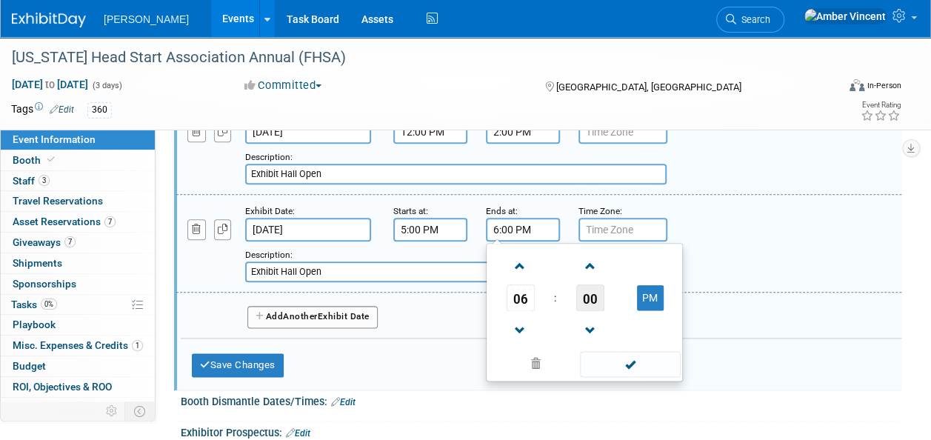
click at [581, 295] on span "00" at bounding box center [590, 297] width 28 height 27
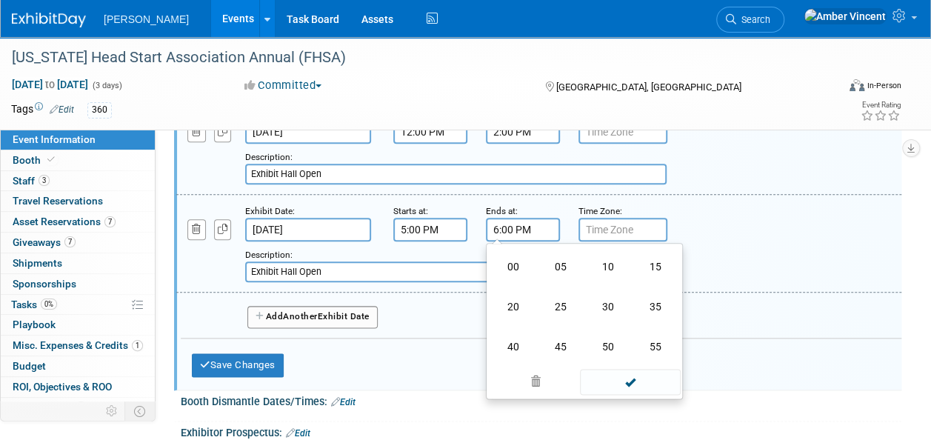
drag, startPoint x: 599, startPoint y: 312, endPoint x: 667, endPoint y: 392, distance: 105.1
click at [599, 313] on td "30" at bounding box center [607, 307] width 47 height 40
type input "6:30 PM"
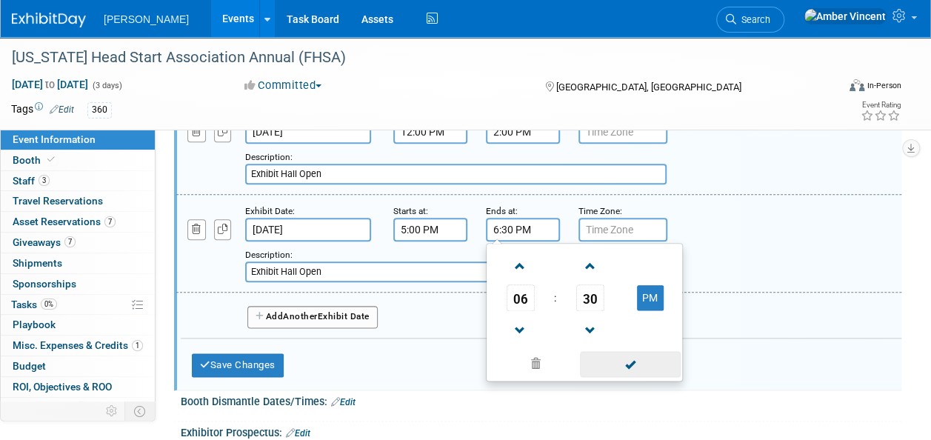
click at [646, 377] on span at bounding box center [630, 364] width 100 height 26
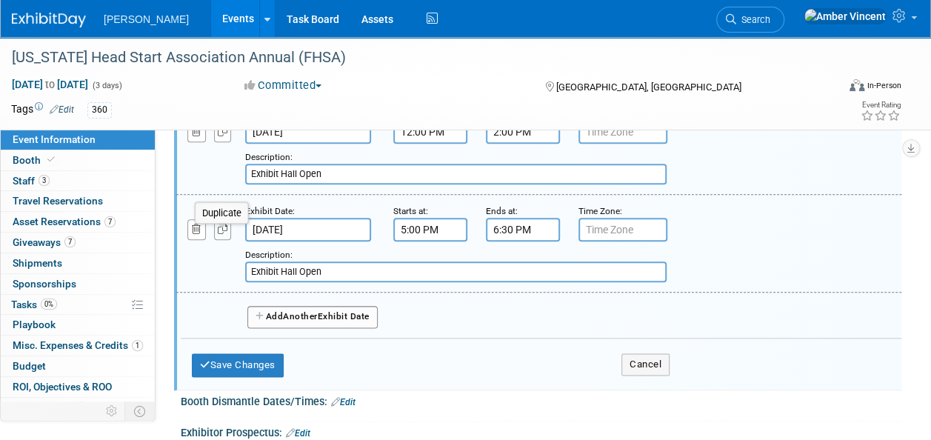
click at [225, 234] on icon "button" at bounding box center [223, 229] width 10 height 10
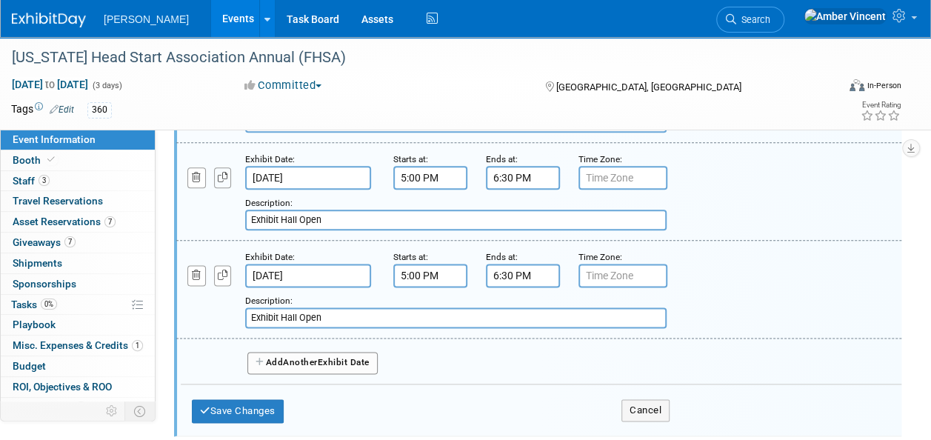
scroll to position [815, 0]
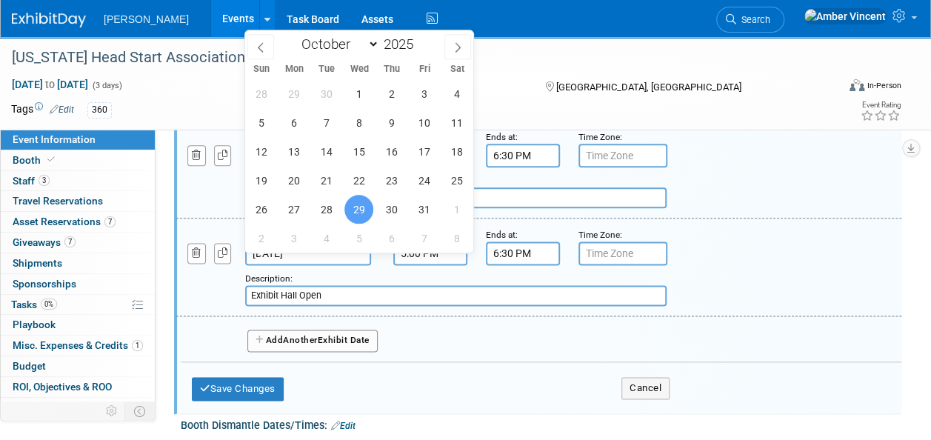
click at [335, 265] on input "[DATE]" at bounding box center [308, 253] width 126 height 24
click at [385, 212] on span "30" at bounding box center [391, 209] width 29 height 29
type input "[DATE]"
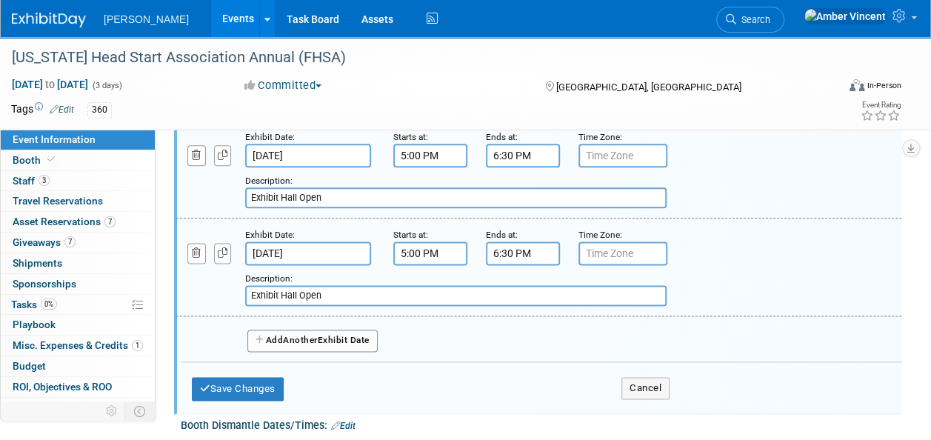
click at [435, 265] on input "5:00 PM" at bounding box center [430, 253] width 74 height 24
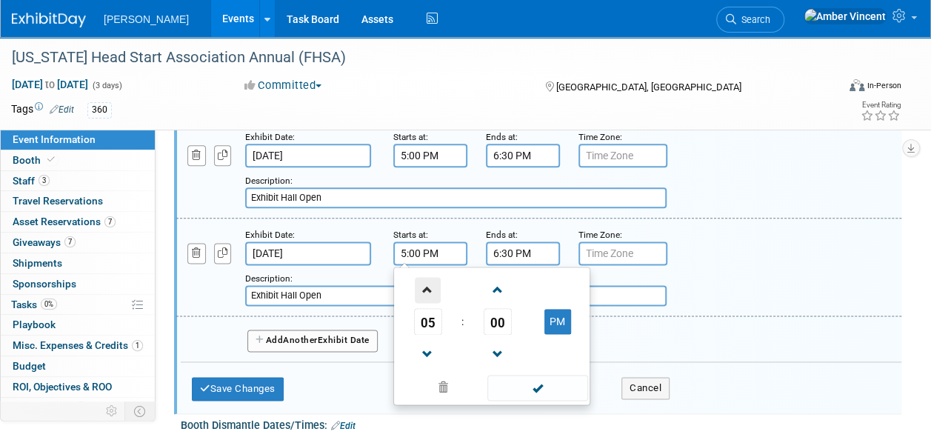
click at [426, 298] on span at bounding box center [428, 290] width 26 height 26
type input "8:00 PM"
click at [505, 388] on span at bounding box center [537, 388] width 100 height 26
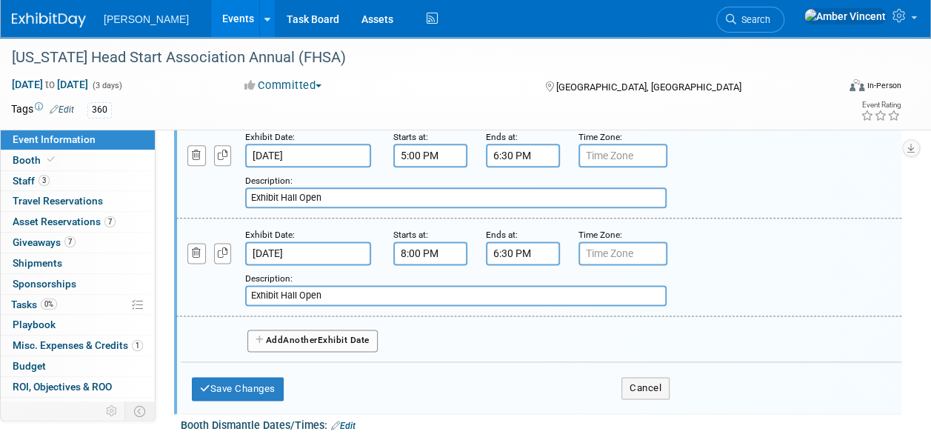
click at [492, 265] on input "6:30 PM" at bounding box center [523, 253] width 74 height 24
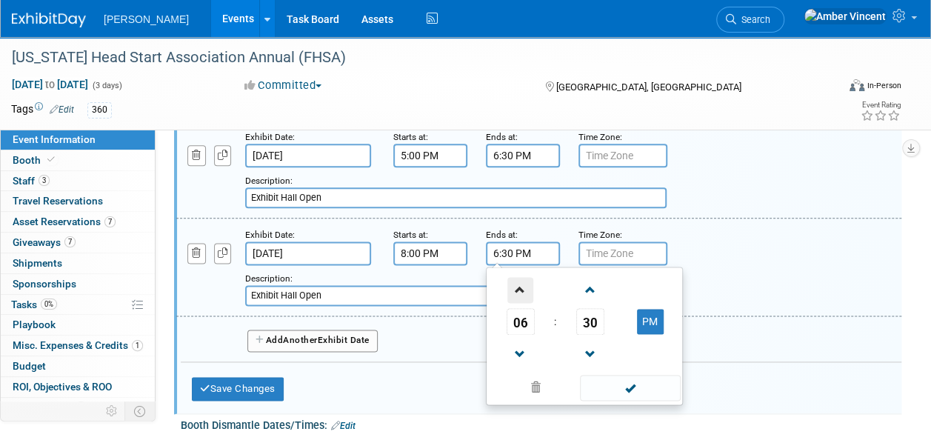
click at [523, 303] on span at bounding box center [520, 290] width 26 height 26
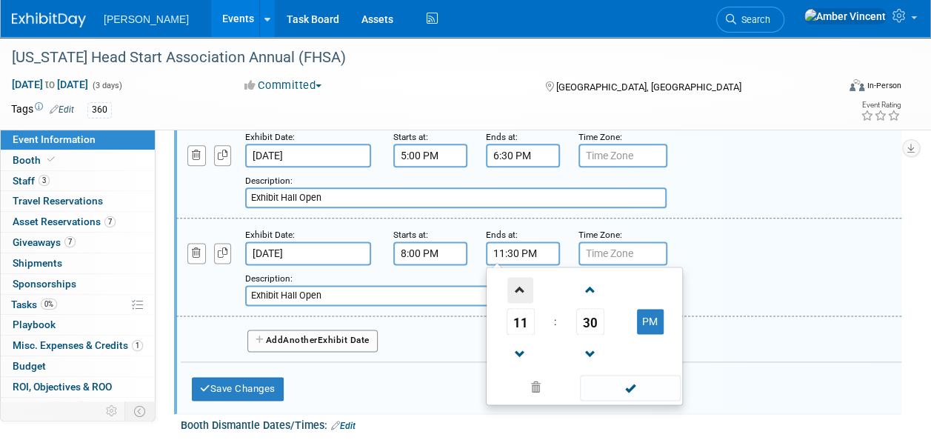
click at [523, 303] on span at bounding box center [520, 290] width 26 height 26
click at [652, 393] on span at bounding box center [630, 388] width 100 height 26
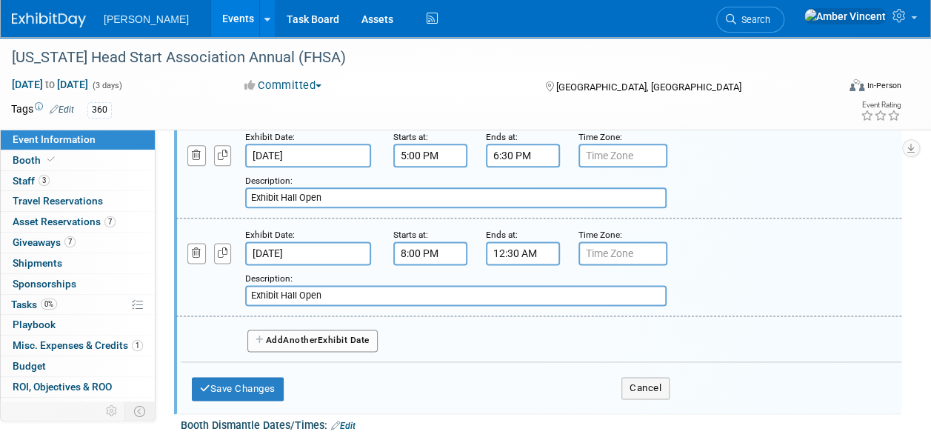
click at [517, 262] on input "12:30 AM" at bounding box center [523, 253] width 74 height 24
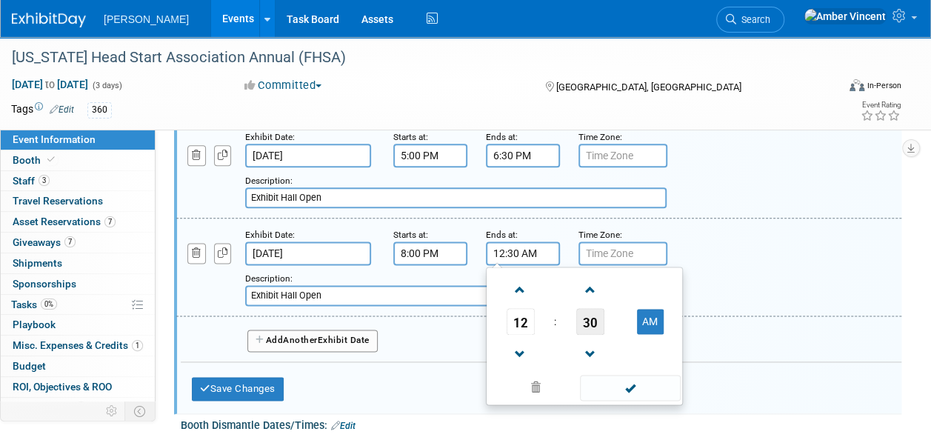
click at [578, 327] on span "30" at bounding box center [590, 321] width 28 height 27
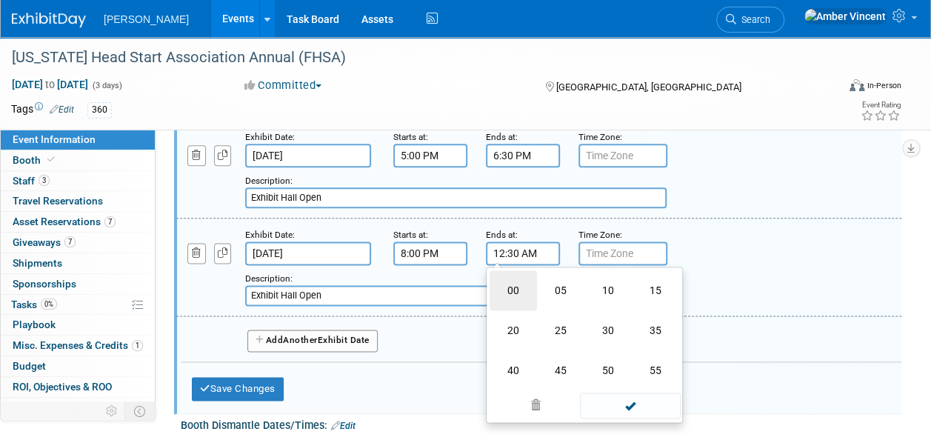
click at [490, 296] on td "00" at bounding box center [512, 290] width 47 height 40
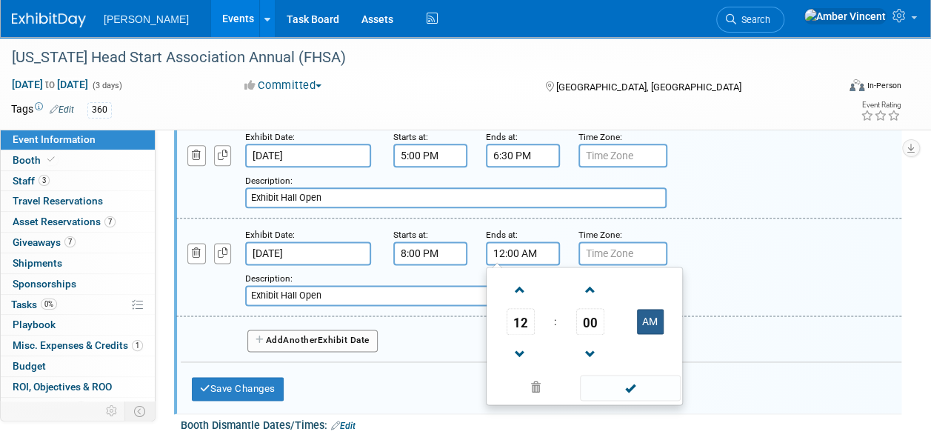
click at [644, 333] on button "AM" at bounding box center [650, 321] width 27 height 25
type input "12:00 PM"
click at [446, 265] on input "8:00 PM" at bounding box center [430, 253] width 74 height 24
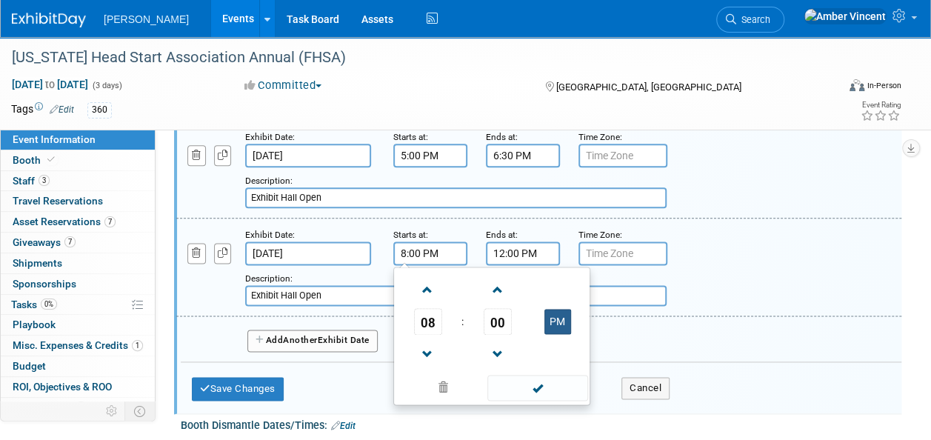
click at [555, 320] on button "PM" at bounding box center [557, 321] width 27 height 25
type input "8:00 AM"
click at [545, 394] on span at bounding box center [537, 388] width 100 height 26
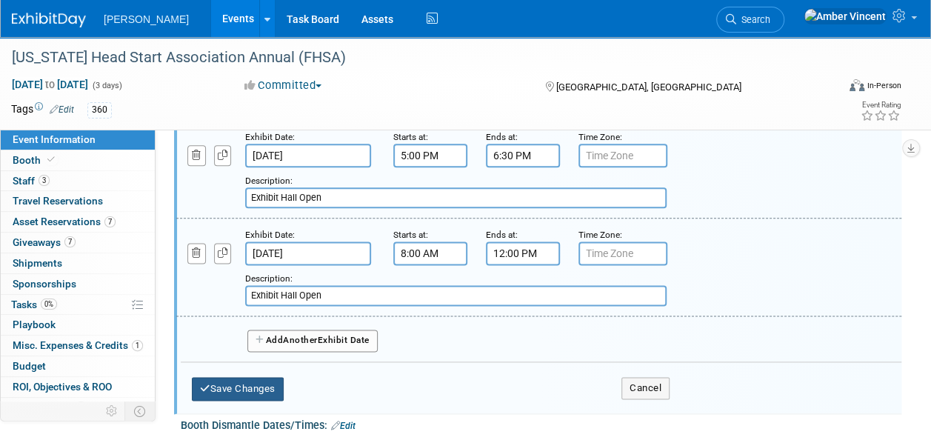
click at [247, 393] on button "Save Changes" at bounding box center [238, 389] width 92 height 24
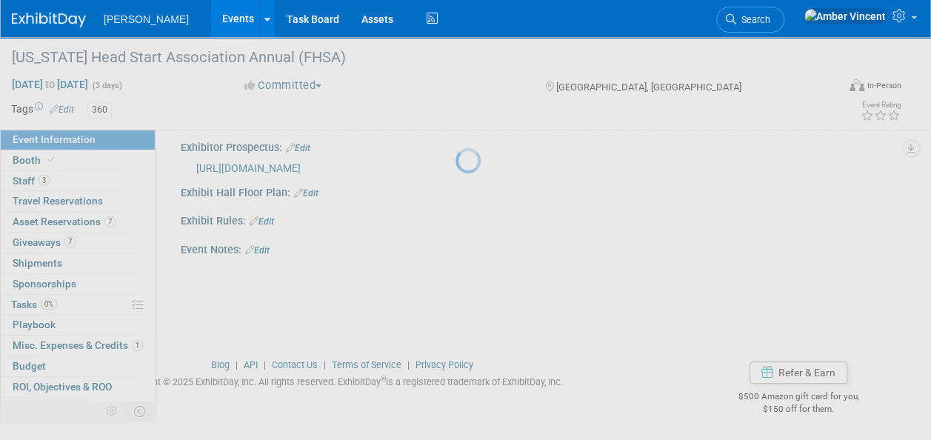
scroll to position [547, 0]
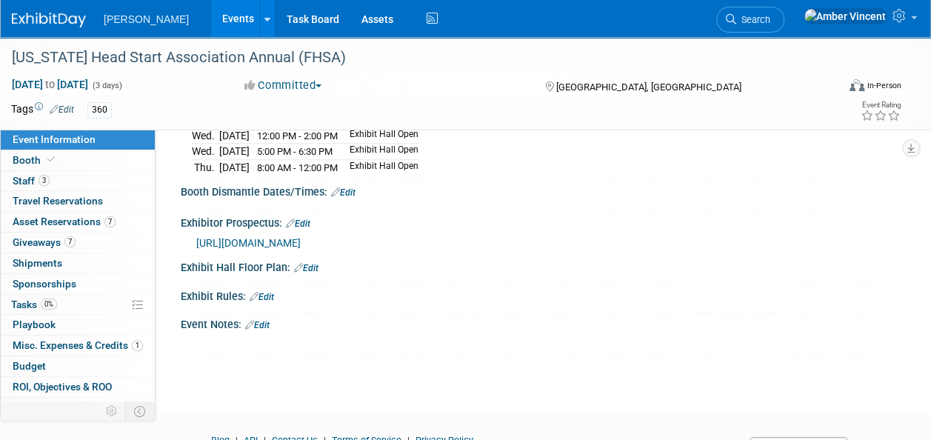
click at [346, 194] on link "Edit" at bounding box center [343, 192] width 24 height 10
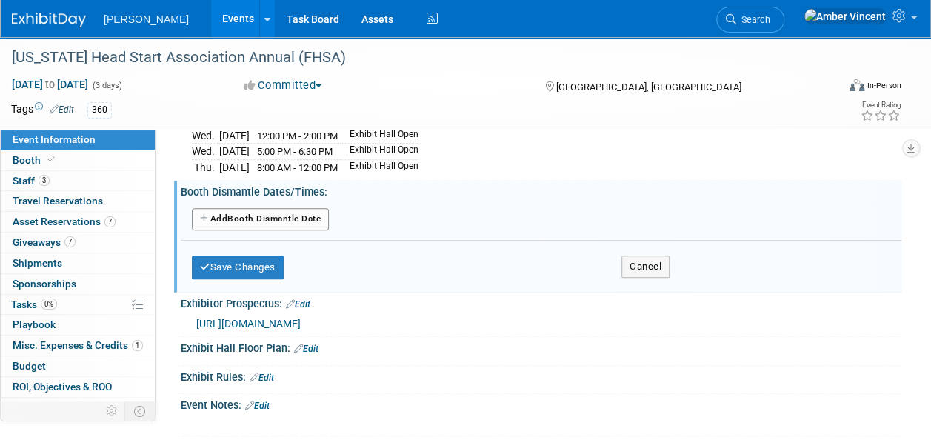
click at [324, 230] on button "Add Another Booth Dismantle Date" at bounding box center [260, 219] width 137 height 22
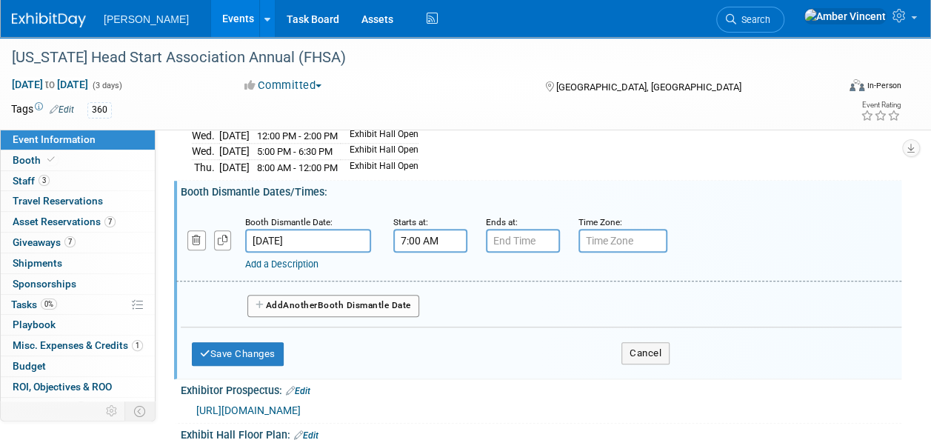
click at [435, 240] on input "7:00 AM" at bounding box center [430, 241] width 74 height 24
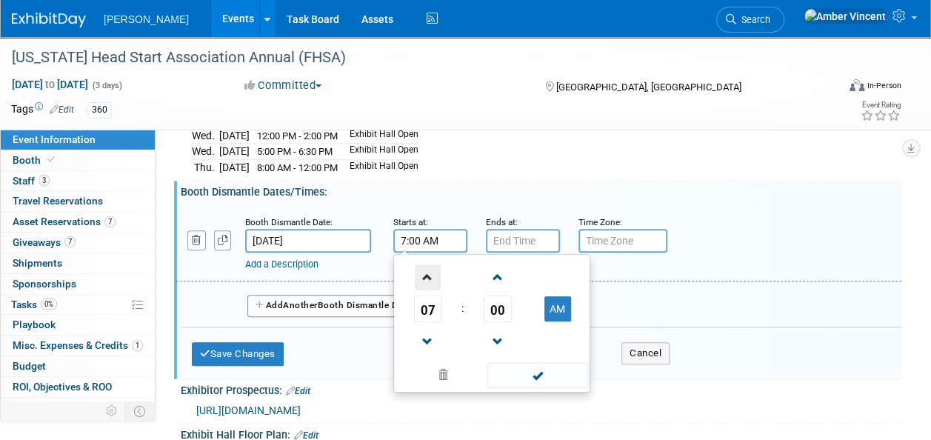
click at [433, 280] on span at bounding box center [428, 277] width 26 height 26
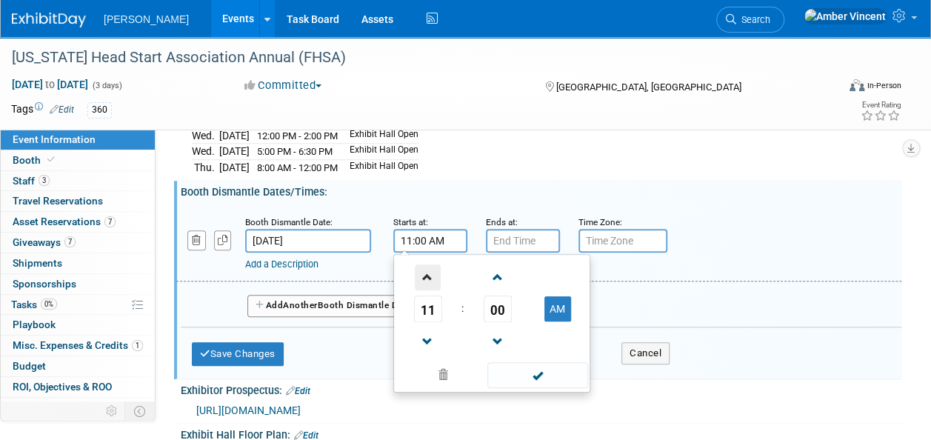
type input "12:00 PM"
click at [526, 372] on span at bounding box center [537, 375] width 100 height 26
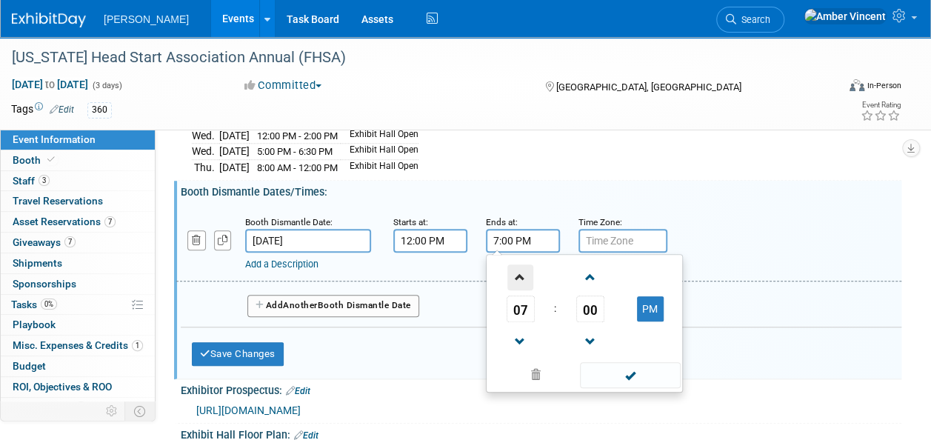
drag, startPoint x: 512, startPoint y: 252, endPoint x: 512, endPoint y: 270, distance: 18.5
click at [512, 253] on input "7:00 PM" at bounding box center [523, 241] width 74 height 24
click at [521, 354] on span at bounding box center [520, 342] width 26 height 26
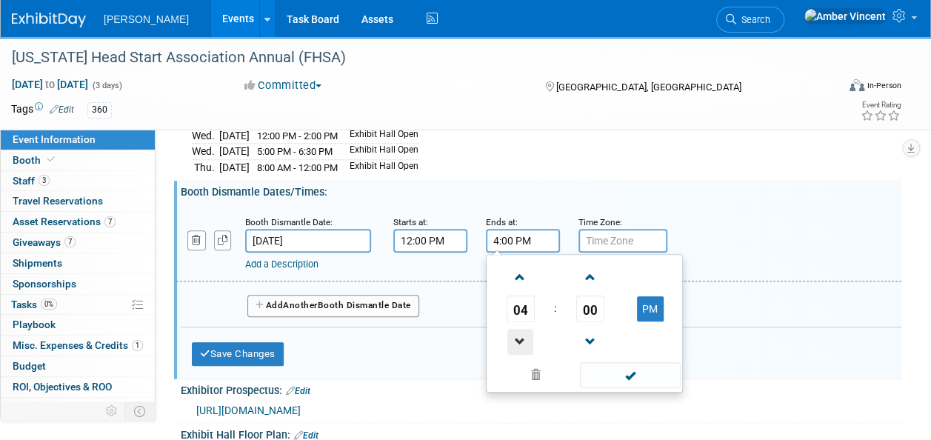
click at [521, 354] on span at bounding box center [520, 342] width 26 height 26
click at [523, 277] on span at bounding box center [520, 277] width 26 height 26
click at [590, 307] on span "00" at bounding box center [590, 308] width 28 height 27
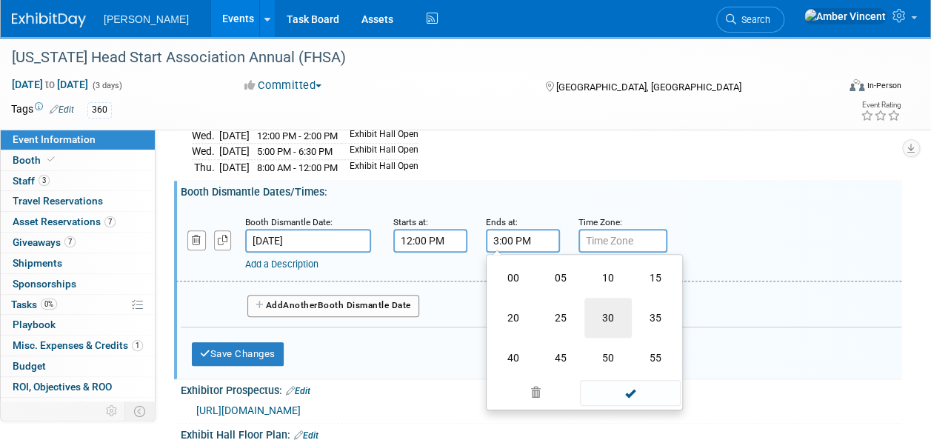
click at [607, 335] on td "30" at bounding box center [607, 318] width 47 height 40
type input "3:30 PM"
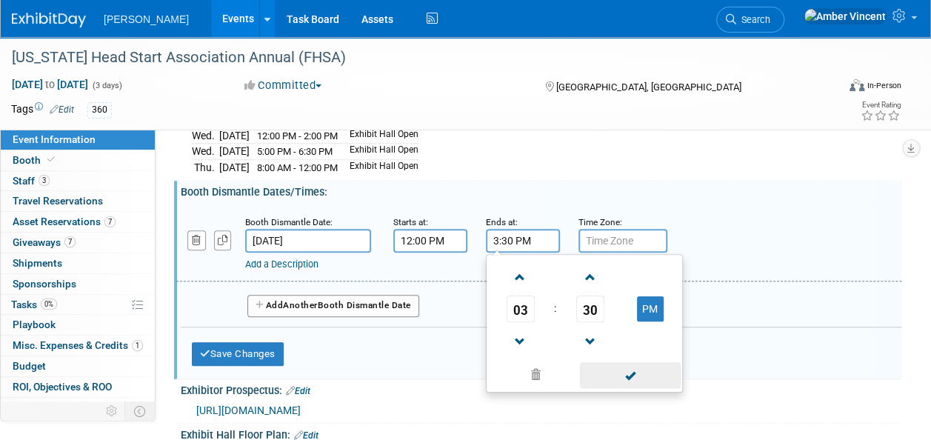
click at [638, 382] on span at bounding box center [630, 375] width 100 height 26
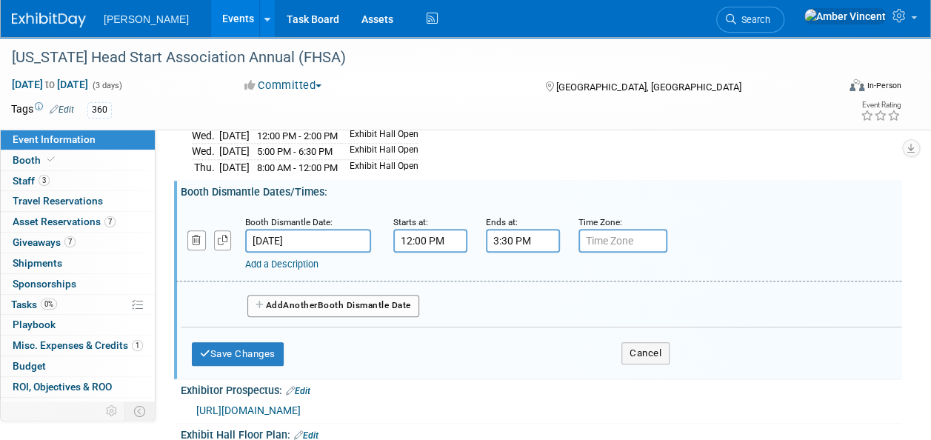
click at [290, 270] on link "Add a Description" at bounding box center [281, 263] width 73 height 11
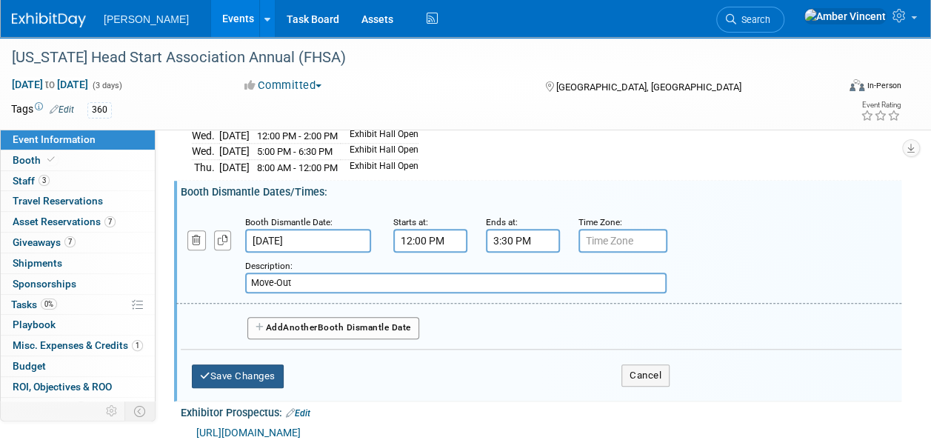
type input "Move-Out"
click at [238, 381] on button "Save Changes" at bounding box center [238, 376] width 92 height 24
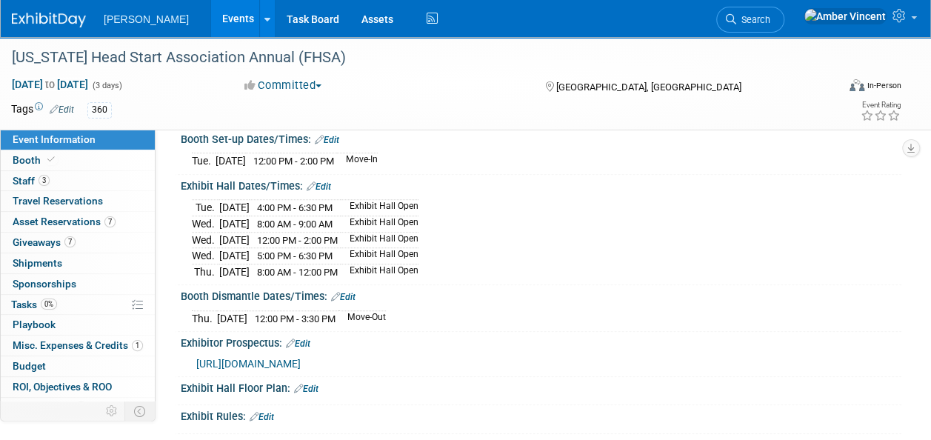
scroll to position [495, 0]
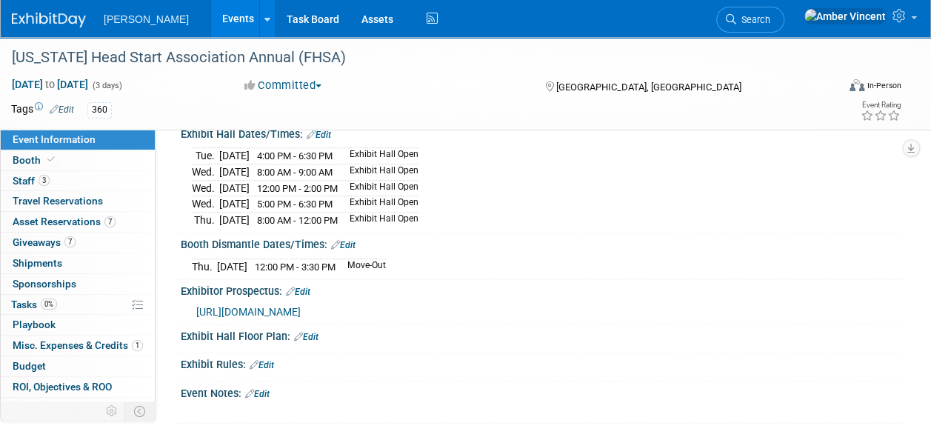
click at [309, 339] on link "Edit" at bounding box center [306, 337] width 24 height 10
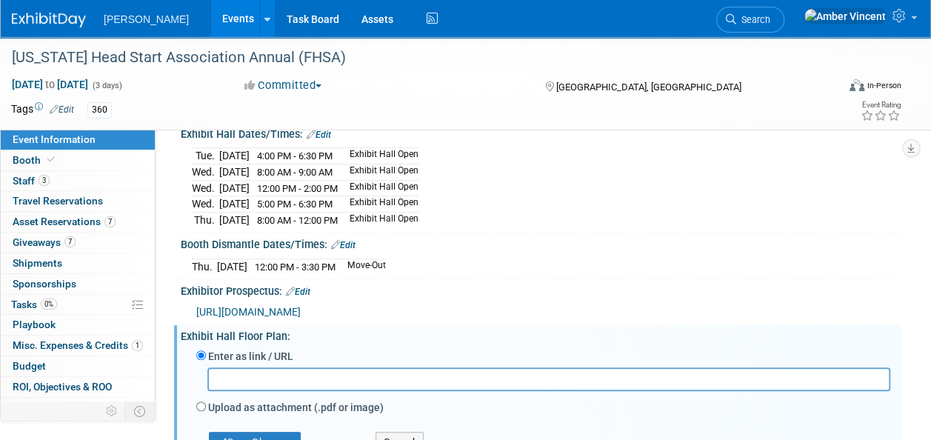
click at [438, 388] on input "text" at bounding box center [548, 378] width 683 height 23
paste input "[URL][DOMAIN_NAME]"
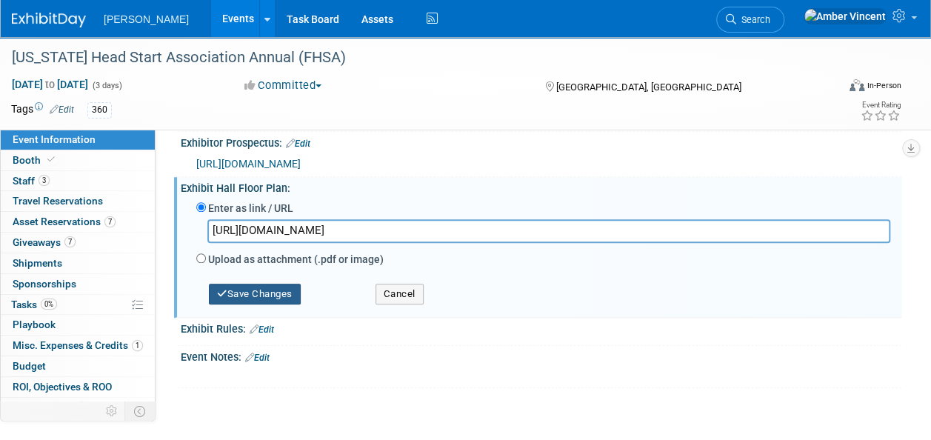
type input "[URL][DOMAIN_NAME]"
click at [264, 299] on button "Save Changes" at bounding box center [255, 294] width 92 height 21
